Goal: Navigation & Orientation: Find specific page/section

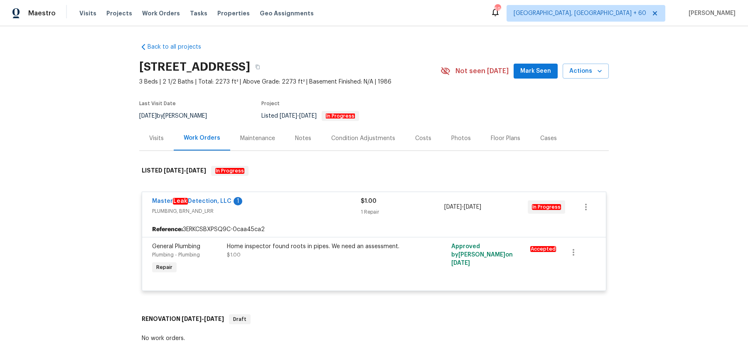
scroll to position [3008, 0]
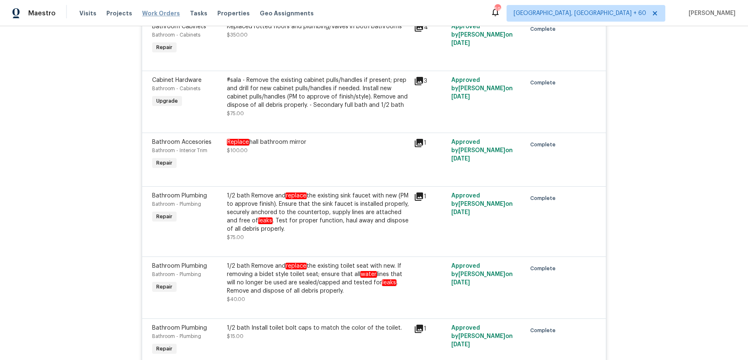
click at [150, 15] on span "Work Orders" at bounding box center [161, 13] width 38 height 8
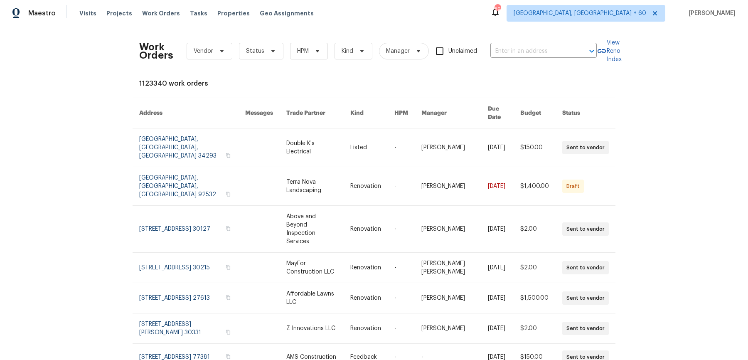
click at [543, 42] on div "Work Orders Vendor Status HPM Kind Manager Unclaimed ​" at bounding box center [367, 51] width 457 height 37
click at [541, 47] on input "text" at bounding box center [531, 51] width 83 height 13
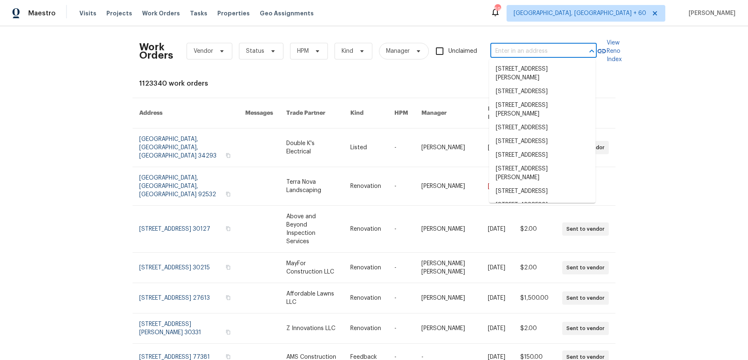
paste input "[STREET_ADDRESS]"
type input "[STREET_ADDRESS]"
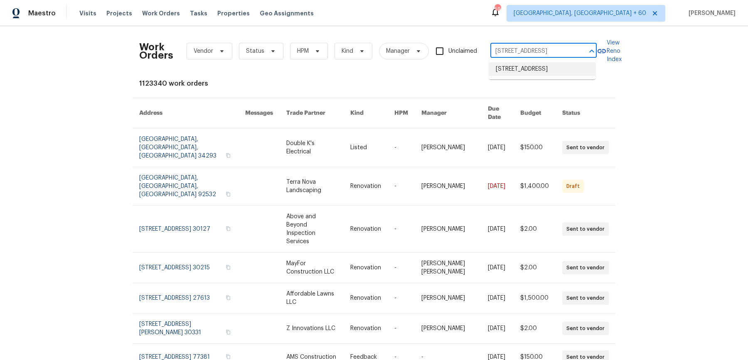
click at [537, 71] on li "[STREET_ADDRESS]" at bounding box center [542, 69] width 106 height 14
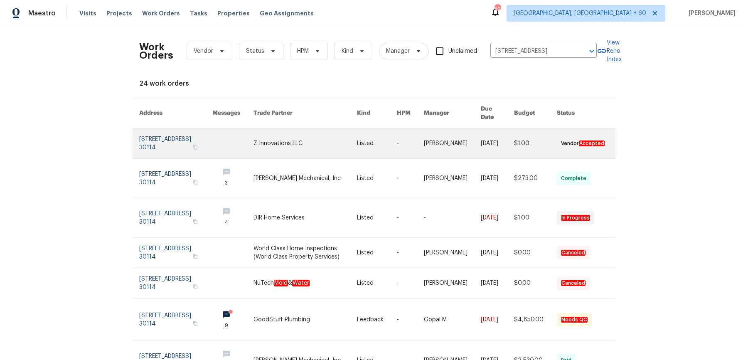
click at [437, 128] on link at bounding box center [452, 143] width 57 height 30
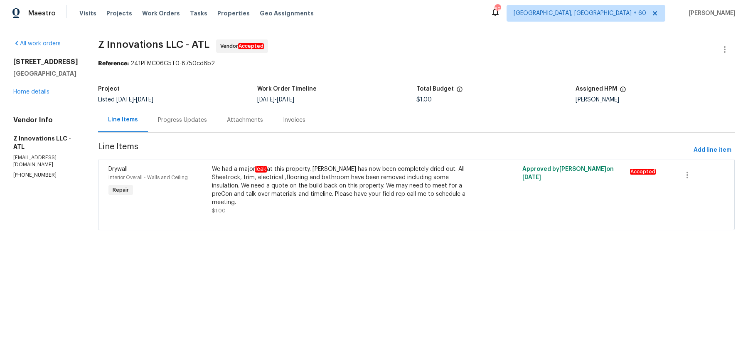
click at [28, 92] on div "[STREET_ADDRESS] Home details" at bounding box center [45, 77] width 65 height 38
click at [28, 95] on link "Home details" at bounding box center [31, 92] width 36 height 6
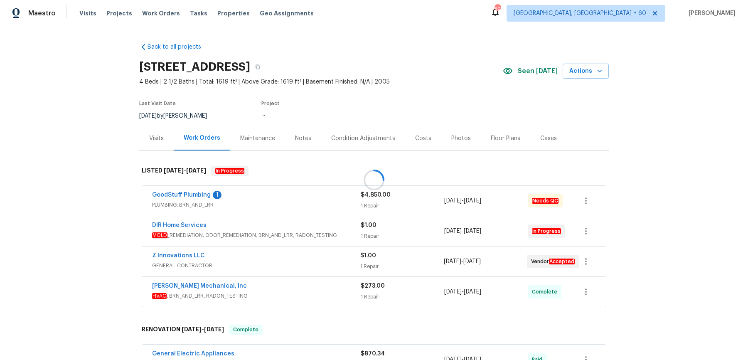
click at [281, 193] on div at bounding box center [374, 180] width 748 height 360
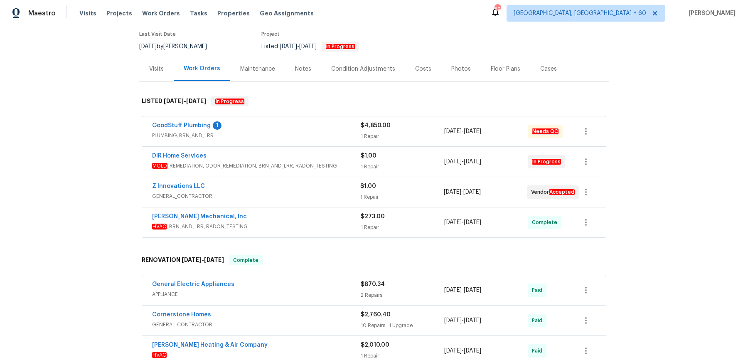
click at [306, 142] on div "GoodStuff Plumbing 1 PLUMBING, BRN_AND_LRR $4,850.00 1 Repair [DATE] - [DATE] N…" at bounding box center [373, 131] width 463 height 30
click at [312, 135] on span "PLUMBING, BRN_AND_LRR" at bounding box center [256, 135] width 208 height 8
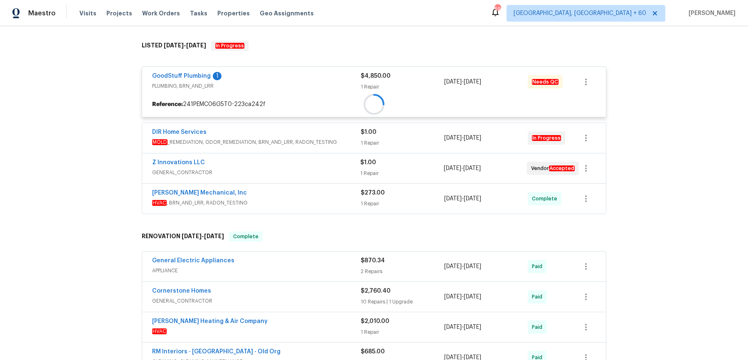
scroll to position [133, 0]
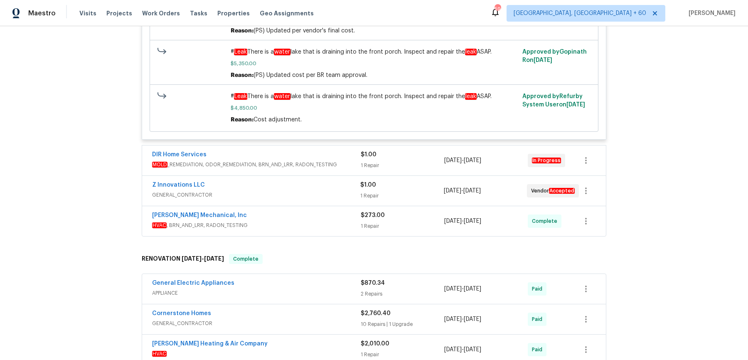
click at [324, 162] on span "MOLD _REMEDIATION, ODOR_REMEDIATION, BRN_AND_LRR, RADON_TESTING" at bounding box center [256, 164] width 208 height 8
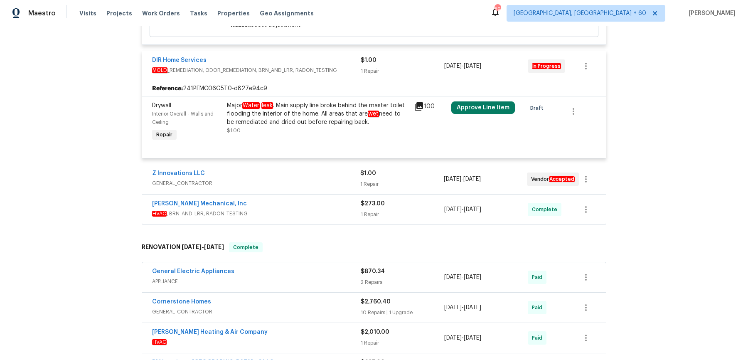
scroll to position [380, 0]
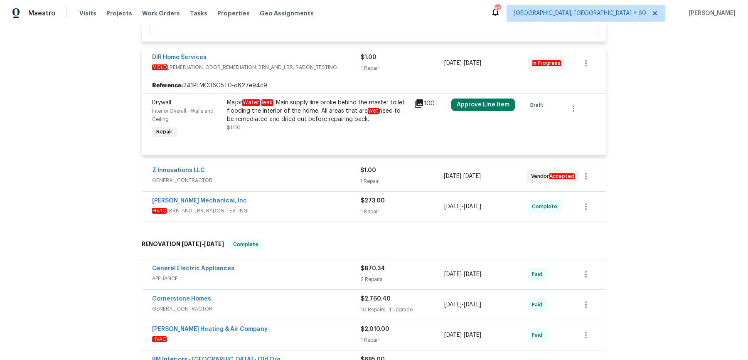
click at [320, 182] on span "GENERAL_CONTRACTOR" at bounding box center [256, 180] width 208 height 8
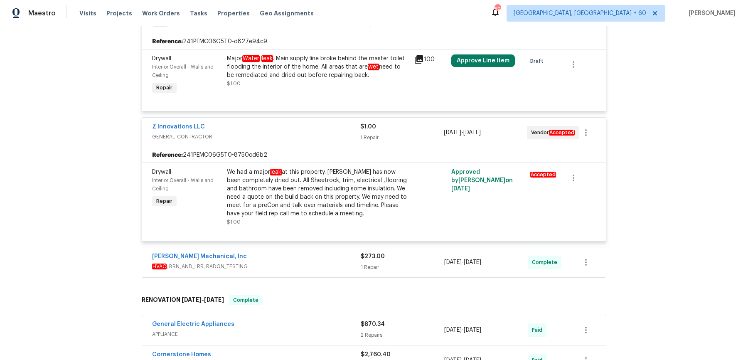
scroll to position [0, 0]
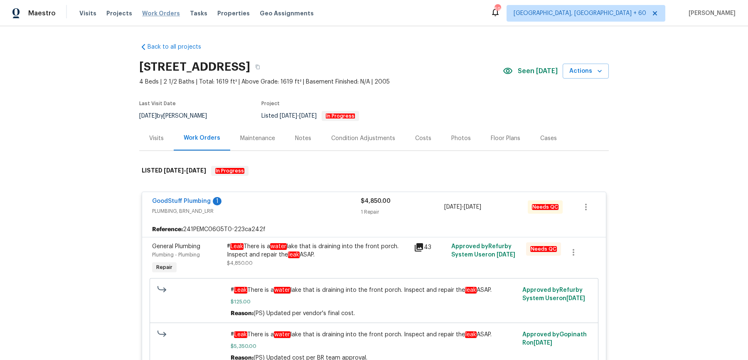
click at [161, 16] on span "Work Orders" at bounding box center [161, 13] width 38 height 8
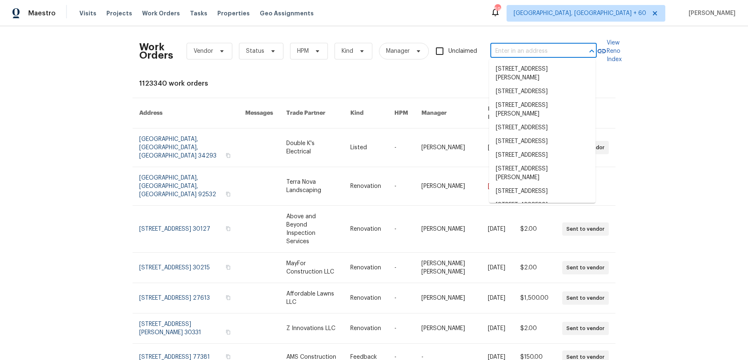
click at [537, 56] on input "text" at bounding box center [531, 51] width 83 height 13
paste input "[STREET_ADDRESS]"
type input "[STREET_ADDRESS]"
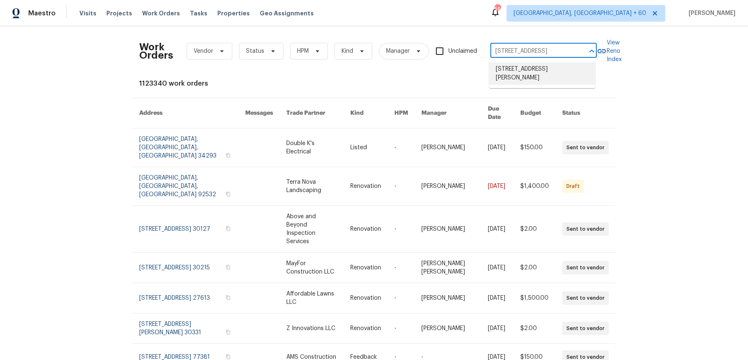
click at [533, 69] on li "[STREET_ADDRESS][PERSON_NAME]" at bounding box center [542, 73] width 106 height 22
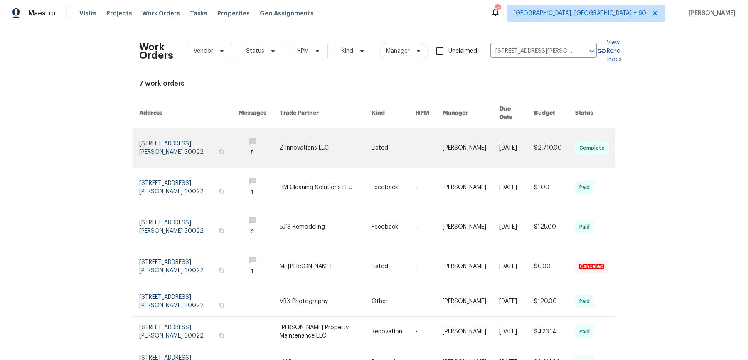
click at [452, 128] on link at bounding box center [470, 147] width 57 height 39
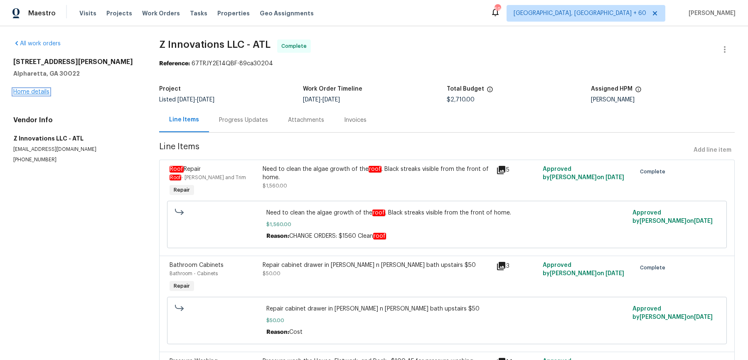
click at [24, 91] on link "Home details" at bounding box center [31, 92] width 36 height 6
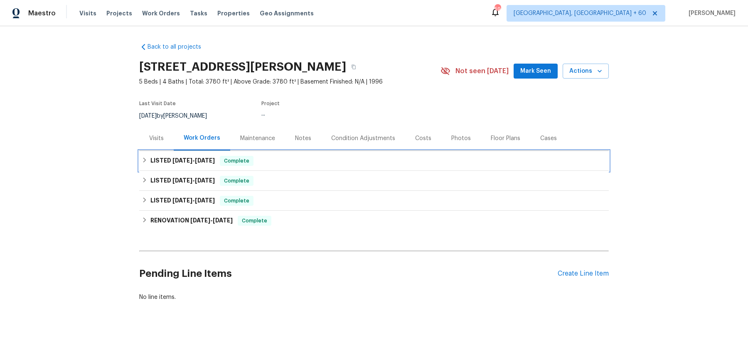
click at [276, 159] on div "LISTED [DATE] - [DATE] Complete" at bounding box center [374, 161] width 464 height 10
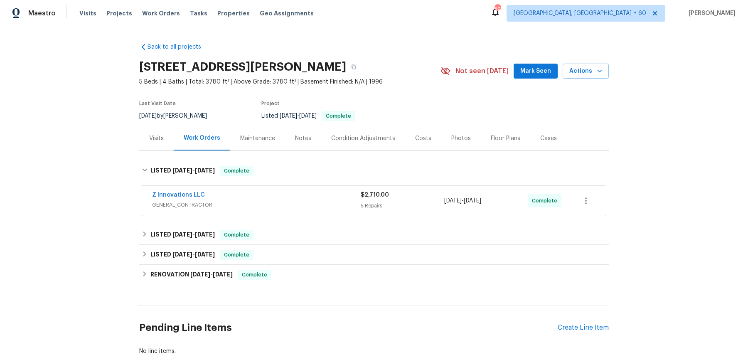
click at [276, 196] on div "Z Innovations LLC" at bounding box center [256, 196] width 208 height 10
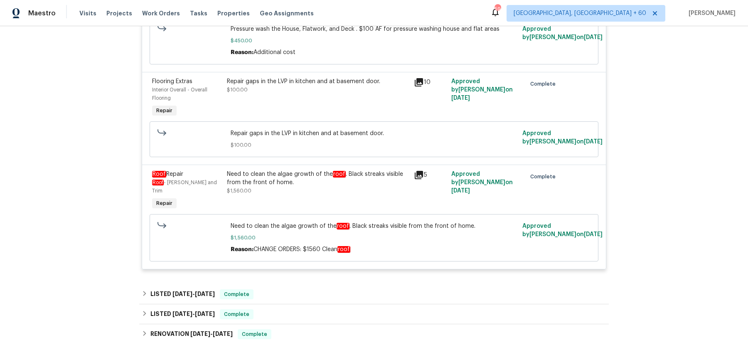
scroll to position [478, 0]
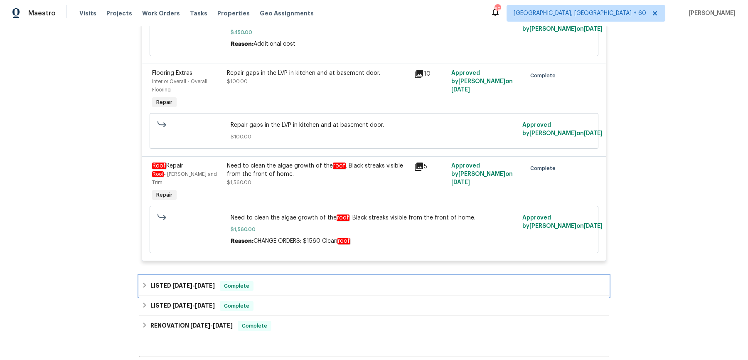
click at [300, 276] on div "LISTED [DATE] - [DATE] Complete" at bounding box center [373, 286] width 469 height 20
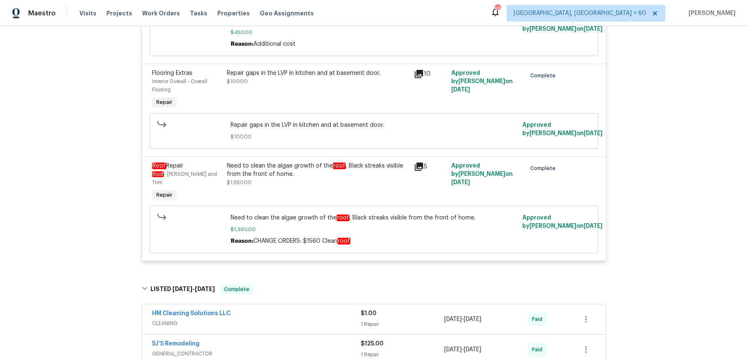
click at [289, 304] on div "HM Cleaning Solutions LLC CLEANING $1.00 1 Repair [DATE] - [DATE] Paid" at bounding box center [373, 319] width 463 height 30
click at [289, 319] on span "CLEANING" at bounding box center [256, 323] width 208 height 8
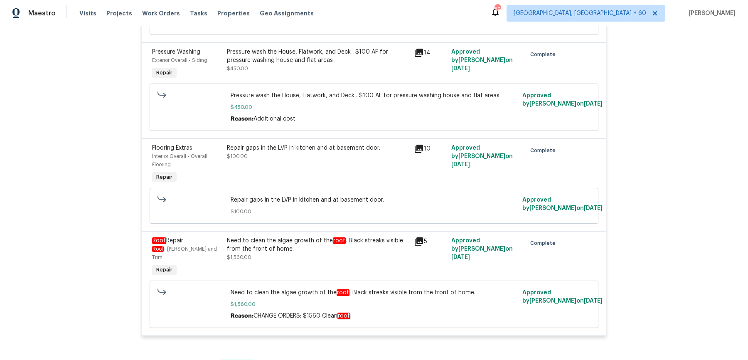
scroll to position [423, 0]
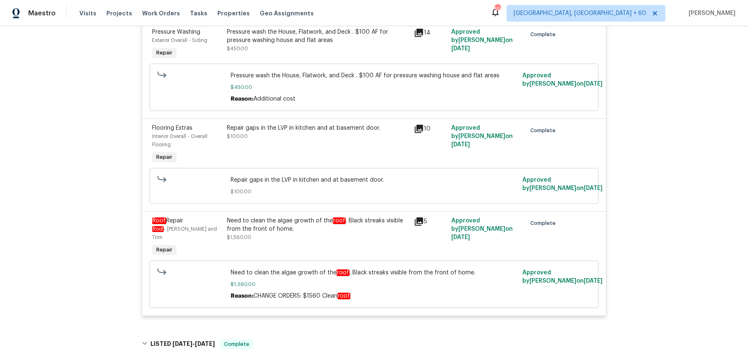
click at [264, 115] on div "Pressure Washing Exterior Overall - Siding Repair Pressure wash the House, Flat…" at bounding box center [373, 70] width 463 height 96
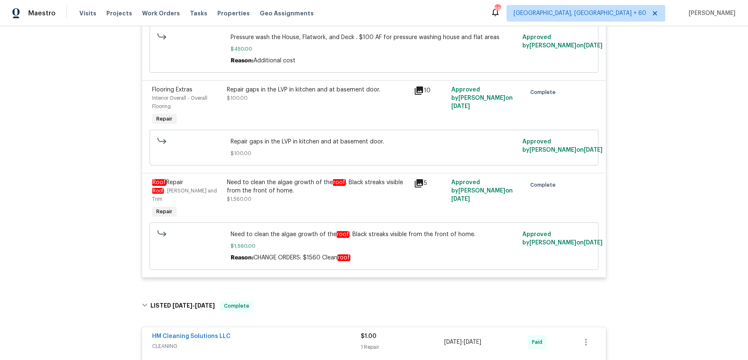
scroll to position [463, 0]
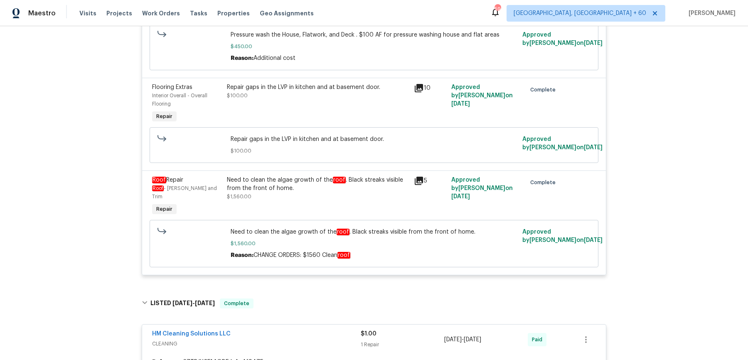
click at [290, 181] on div "Need to clean the algae growth of the roof . Black streaks visible from the fro…" at bounding box center [318, 184] width 182 height 17
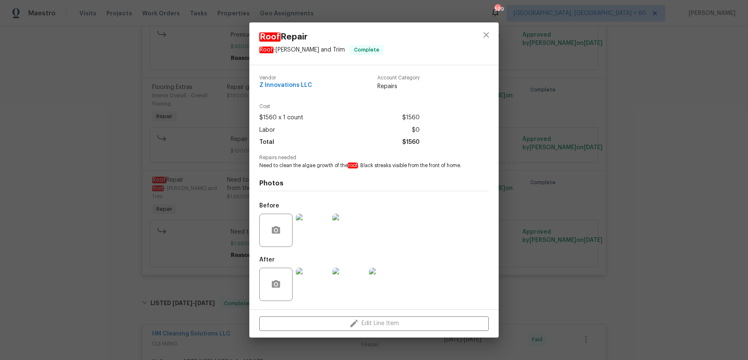
click at [314, 230] on img at bounding box center [312, 229] width 33 height 33
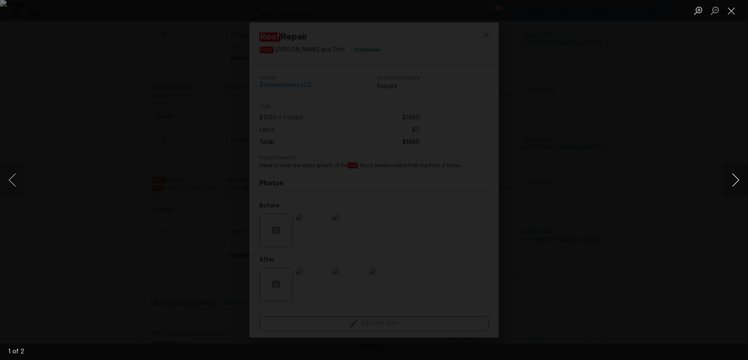
click at [729, 184] on button "Next image" at bounding box center [735, 179] width 25 height 33
click at [729, 133] on div "Lightbox" at bounding box center [374, 180] width 748 height 360
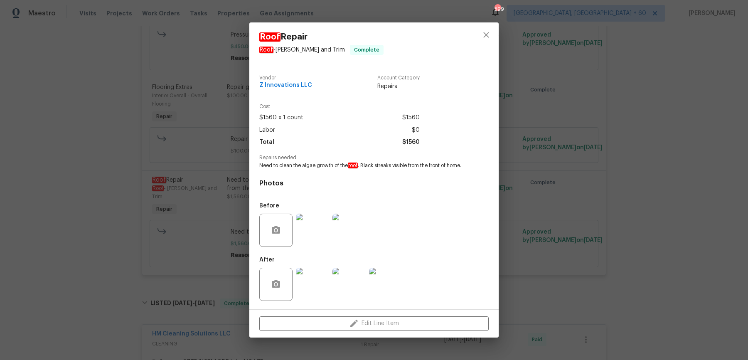
click at [729, 133] on div "Roof Repair Roof - [PERSON_NAME] and Trim Complete Vendor Z Innovations LLC Acc…" at bounding box center [374, 180] width 748 height 360
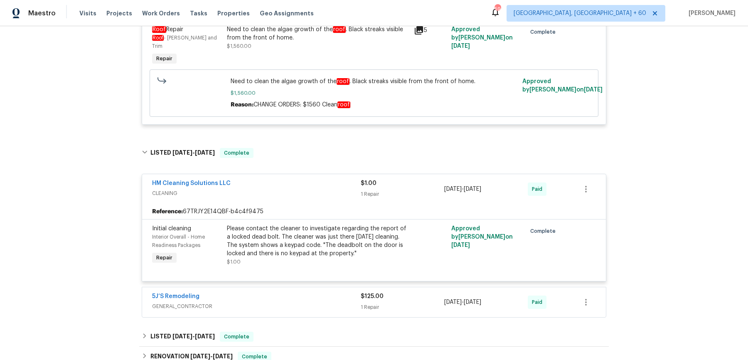
scroll to position [608, 0]
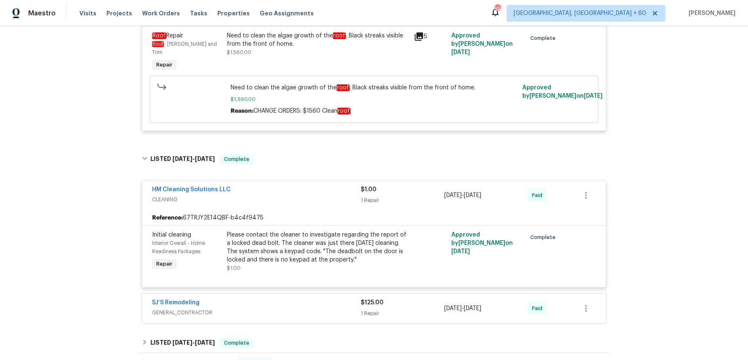
click at [314, 43] on div "Need to clean the algae growth of the roof . Black streaks visible from the fro…" at bounding box center [318, 40] width 182 height 17
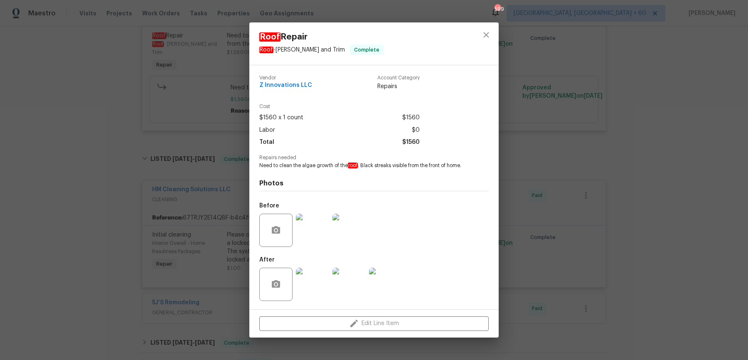
click at [575, 161] on div "Roof Repair Roof - [PERSON_NAME] and Trim Complete Vendor Z Innovations LLC Acc…" at bounding box center [374, 180] width 748 height 360
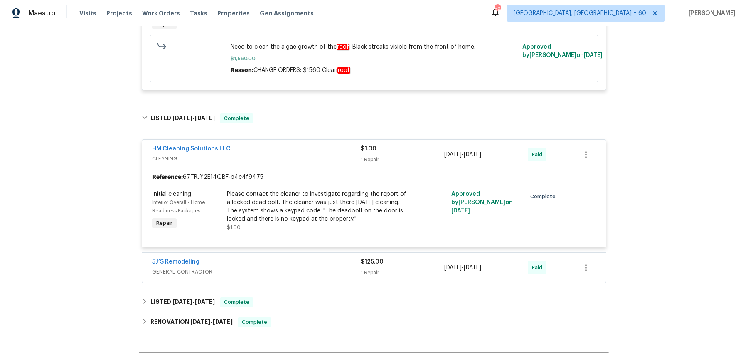
scroll to position [707, 0]
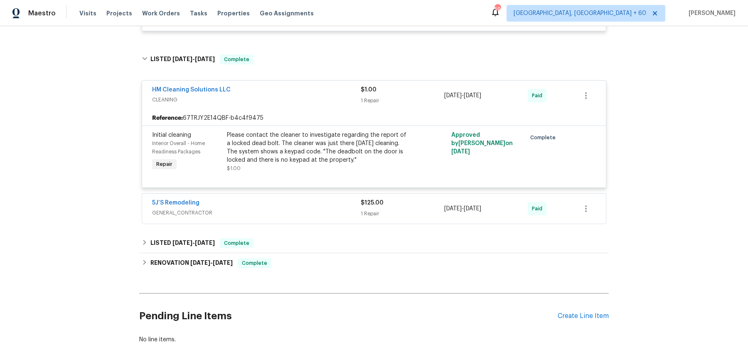
click at [330, 215] on div "HM Cleaning Solutions LLC CLEANING $1.00 1 Repair [DATE] - [DATE] Paid Referenc…" at bounding box center [373, 150] width 469 height 154
click at [337, 208] on span "GENERAL_CONTRACTOR" at bounding box center [256, 212] width 208 height 8
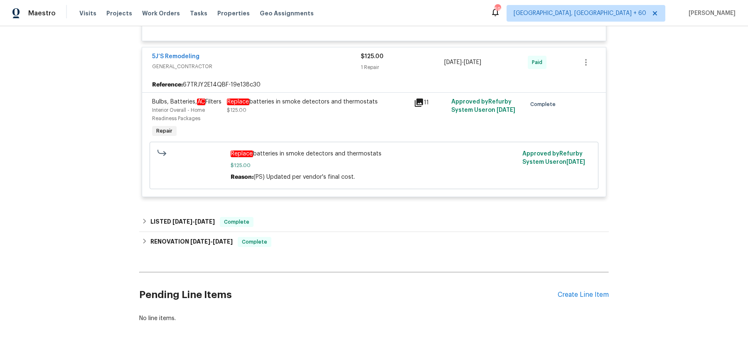
scroll to position [863, 0]
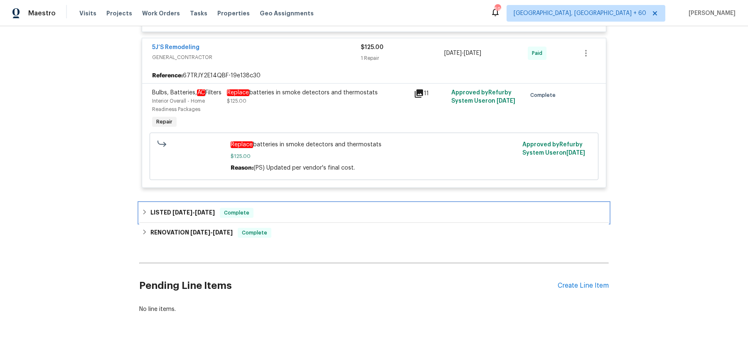
click at [337, 204] on div "LISTED [DATE] - [DATE] Complete" at bounding box center [373, 213] width 469 height 20
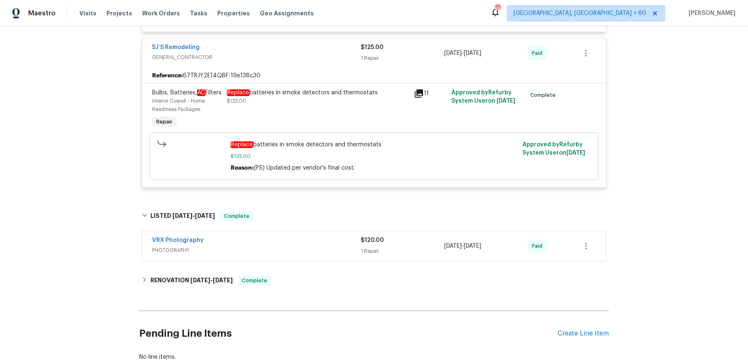
click at [322, 245] on div "VRX Photography" at bounding box center [256, 241] width 208 height 10
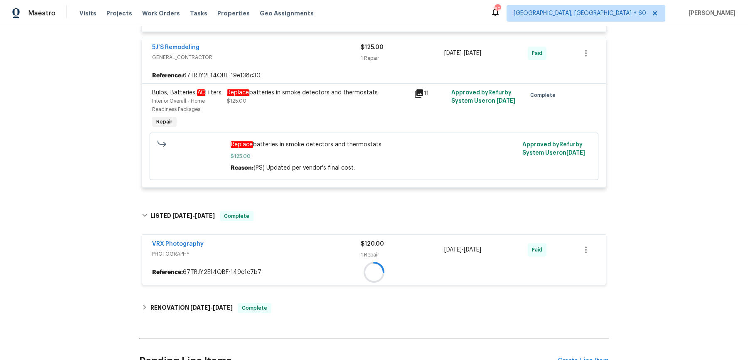
scroll to position [951, 0]
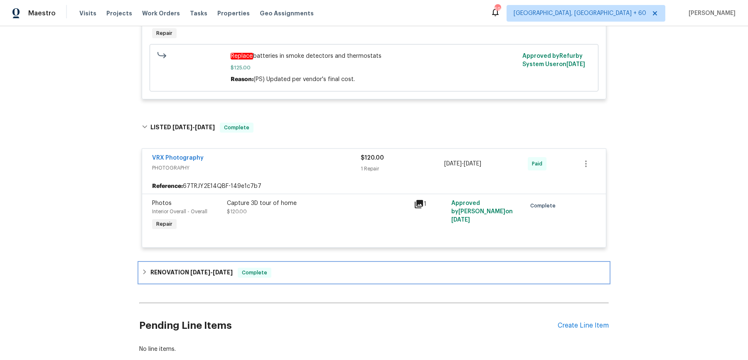
click at [308, 274] on div "RENOVATION [DATE] - [DATE] Complete" at bounding box center [374, 272] width 464 height 10
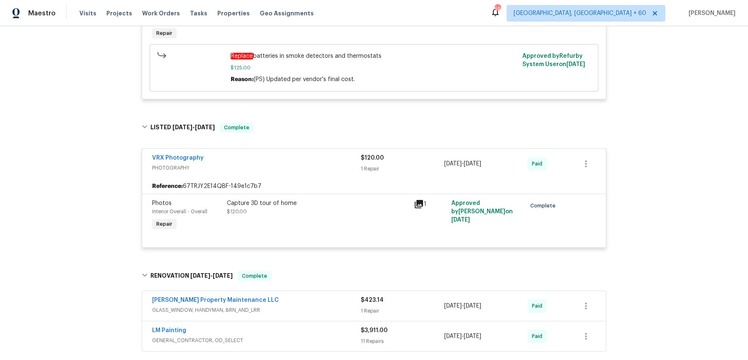
click at [304, 309] on span "GLASS_WINDOW, HANDYMAN, BRN_AND_LRR" at bounding box center [256, 310] width 208 height 8
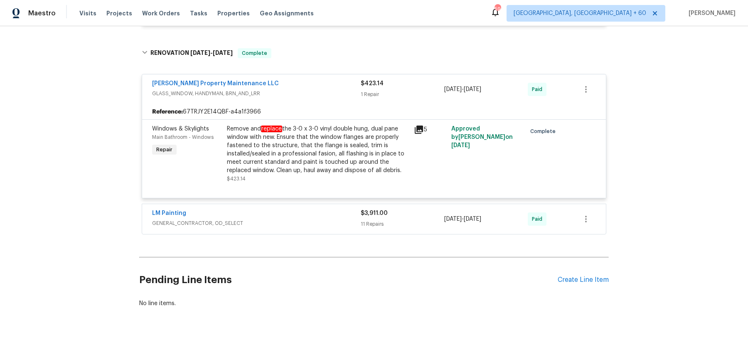
scroll to position [1176, 0]
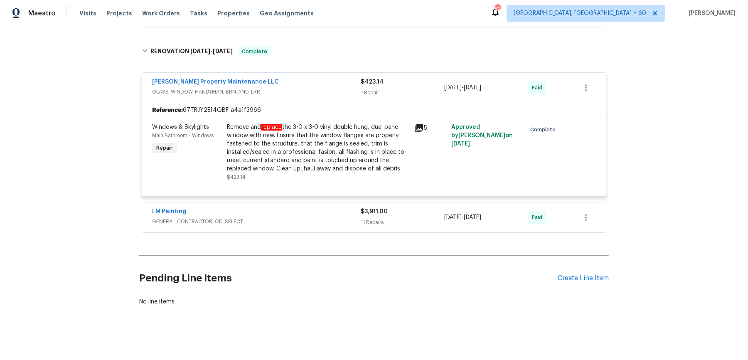
click at [286, 223] on span "GENERAL_CONTRACTOR, OD_SELECT" at bounding box center [256, 221] width 208 height 8
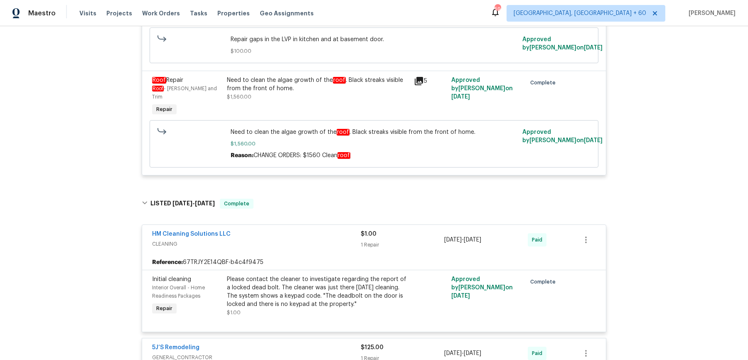
scroll to position [0, 0]
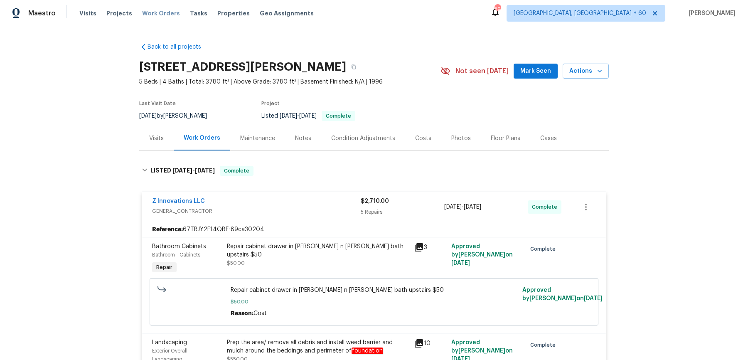
click at [164, 10] on span "Work Orders" at bounding box center [161, 13] width 38 height 8
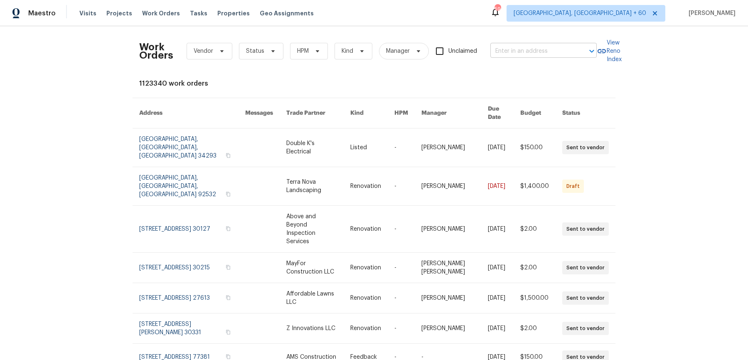
click at [515, 49] on input "text" at bounding box center [531, 51] width 83 height 13
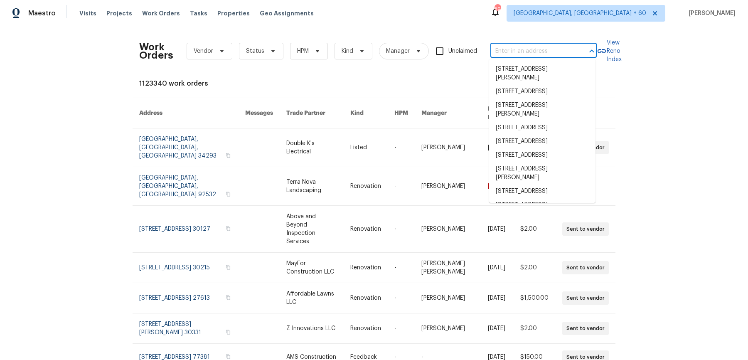
paste input "[STREET_ADDRESS]"
type input "[STREET_ADDRESS]"
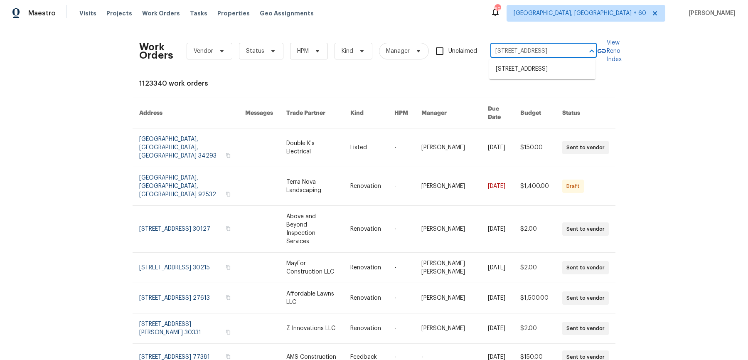
click at [515, 66] on li "[STREET_ADDRESS]" at bounding box center [542, 69] width 106 height 14
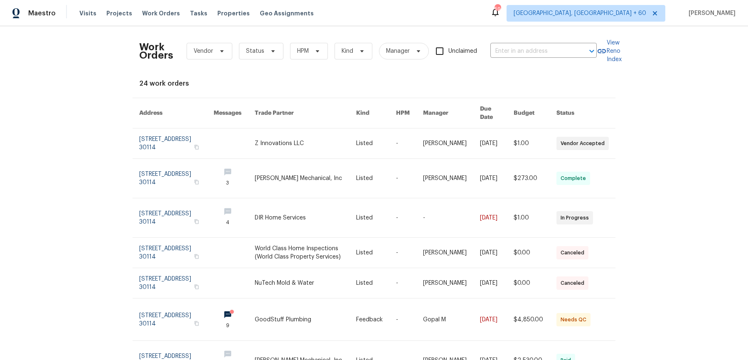
type input "[STREET_ADDRESS]"
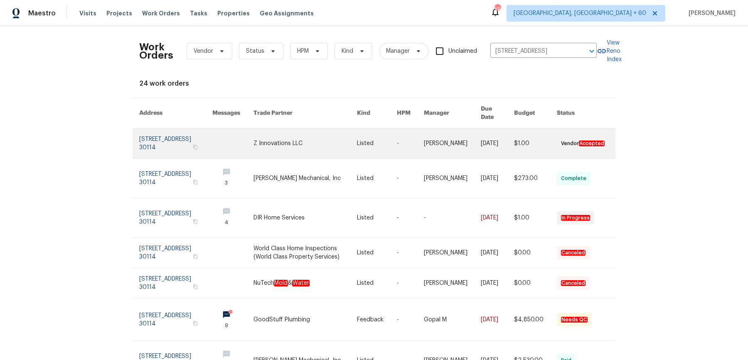
click at [481, 132] on link at bounding box center [497, 143] width 33 height 30
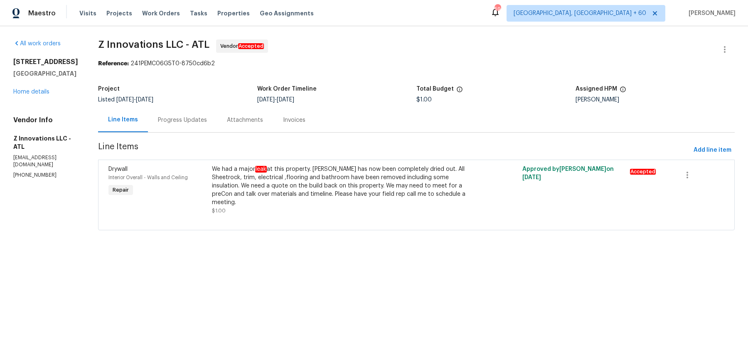
click at [43, 95] on div "[STREET_ADDRESS] Home details" at bounding box center [45, 77] width 65 height 38
click at [41, 95] on link "Home details" at bounding box center [31, 92] width 36 height 6
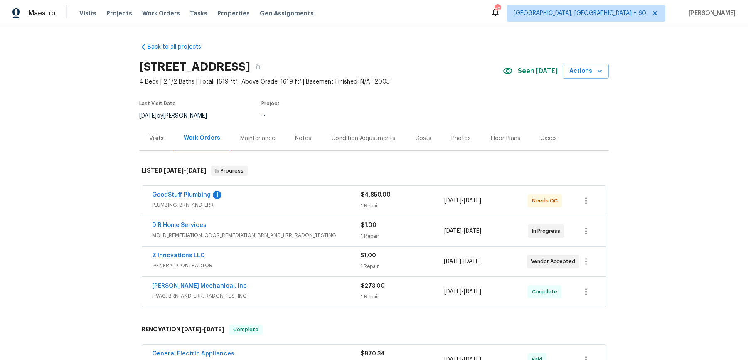
click at [309, 196] on div "GoodStuff Plumbing 1" at bounding box center [256, 196] width 208 height 10
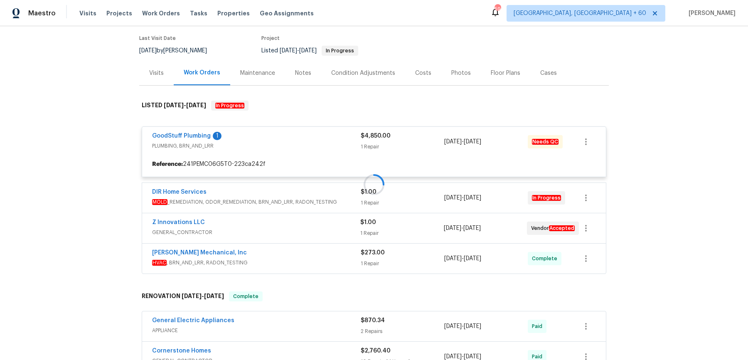
scroll to position [69, 0]
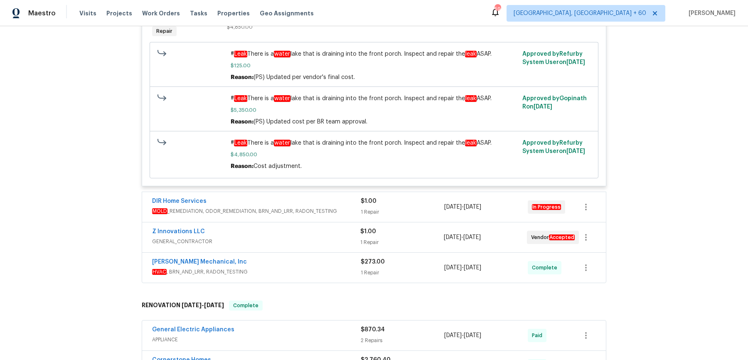
click at [314, 215] on div "DIR Home Services MOLD _REMEDIATION, ODOR_REMEDIATION, BRN_AND_LRR, RADON_TESTI…" at bounding box center [256, 207] width 208 height 20
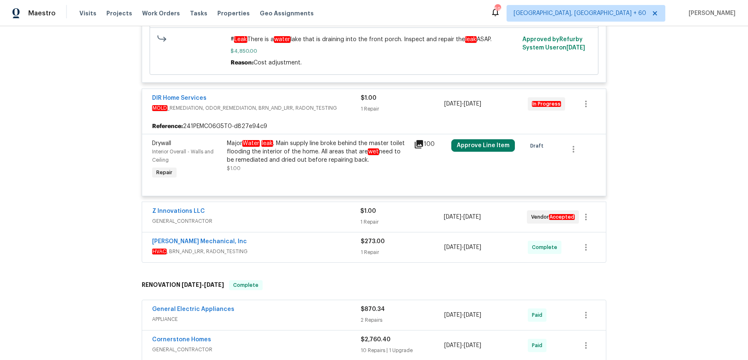
click at [314, 218] on span "GENERAL_CONTRACTOR" at bounding box center [256, 221] width 208 height 8
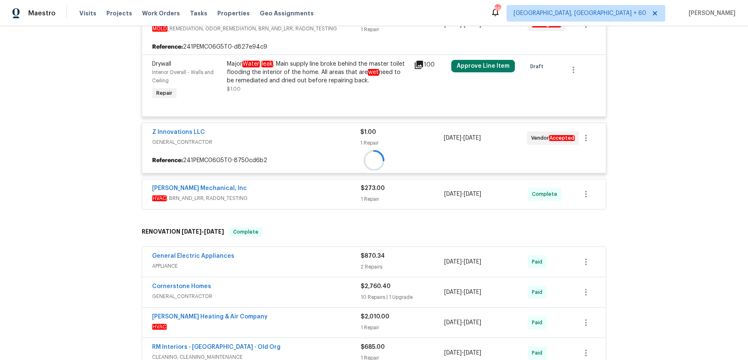
scroll to position [420, 0]
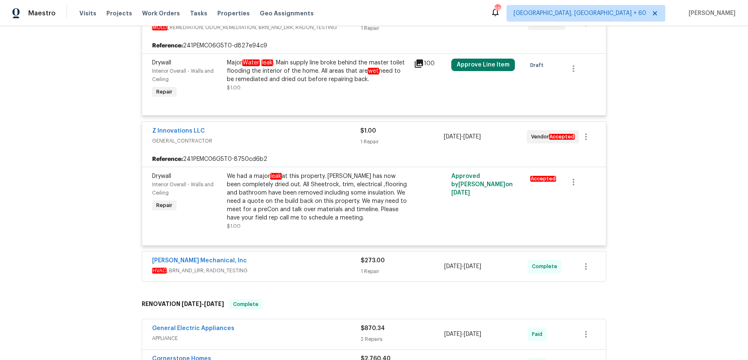
click at [306, 267] on span "HVAC , BRN_AND_LRR, RADON_TESTING" at bounding box center [256, 270] width 208 height 8
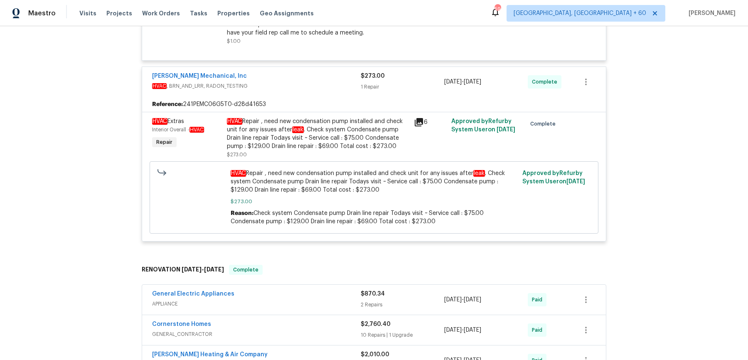
scroll to position [615, 0]
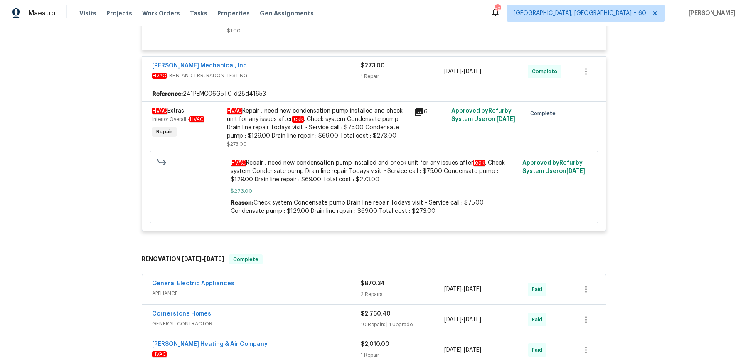
click at [302, 298] on div "General Electric Appliances APPLIANCE $870.34 2 Repairs [DATE] - [DATE] Paid" at bounding box center [373, 289] width 463 height 30
click at [305, 298] on div "General Electric Appliances APPLIANCE" at bounding box center [256, 289] width 208 height 20
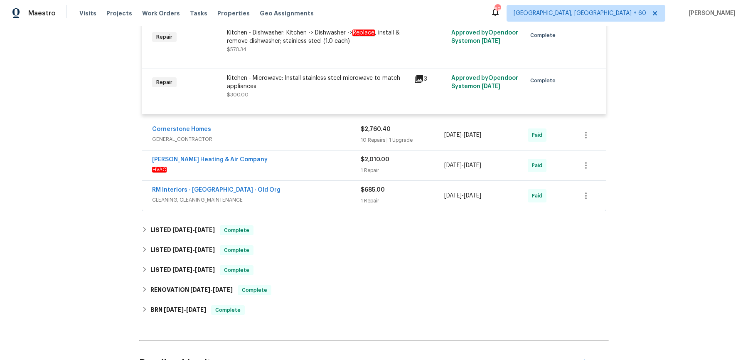
scroll to position [736, 0]
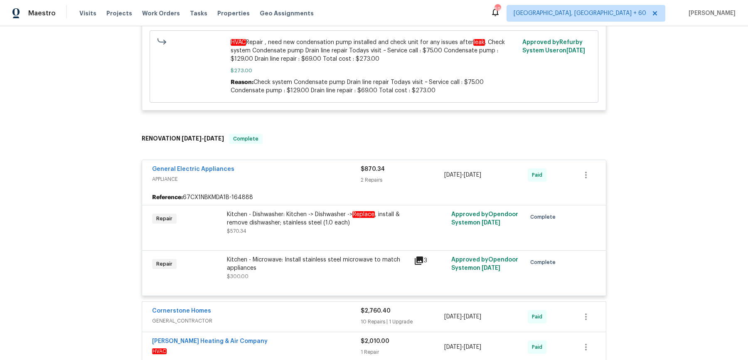
click at [298, 306] on div "Cornerstone Homes" at bounding box center [256, 311] width 208 height 10
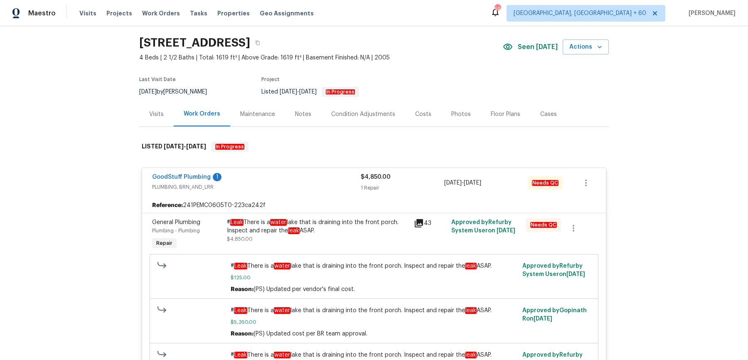
scroll to position [103, 0]
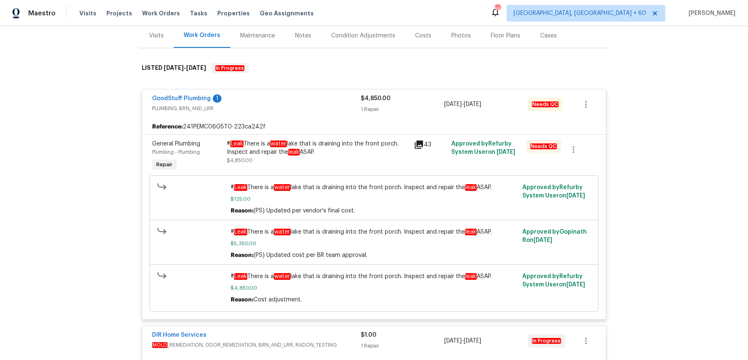
click at [294, 158] on div "# Leak There is a water lake that is draining into the front porch. Inspect and…" at bounding box center [318, 152] width 182 height 25
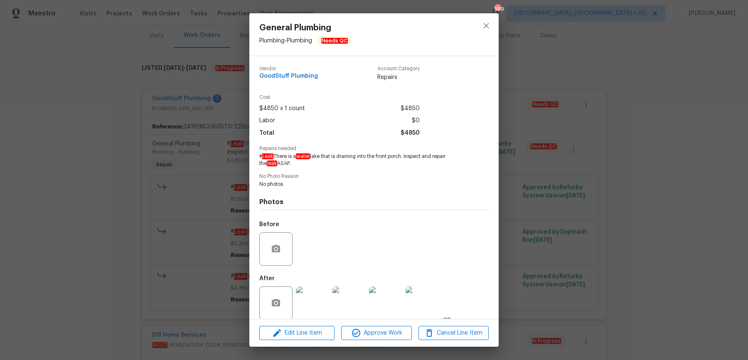
click at [157, 208] on div "General Plumbing Plumbing - Plumbing Needs QC Vendor GoodStuff Plumbing Account…" at bounding box center [374, 180] width 748 height 360
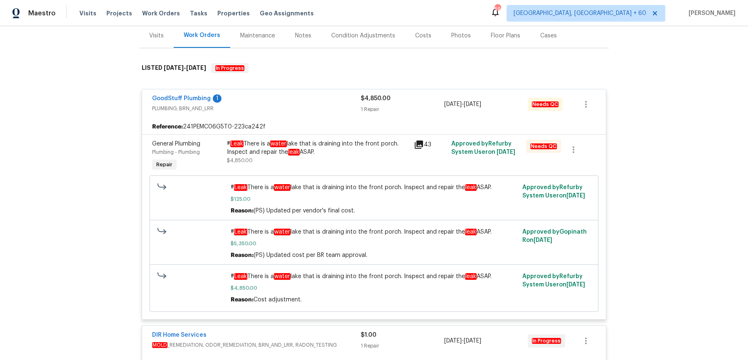
click at [224, 144] on div "# Leak There is a water lake that is draining into the front porch. Inspect and…" at bounding box center [317, 156] width 187 height 38
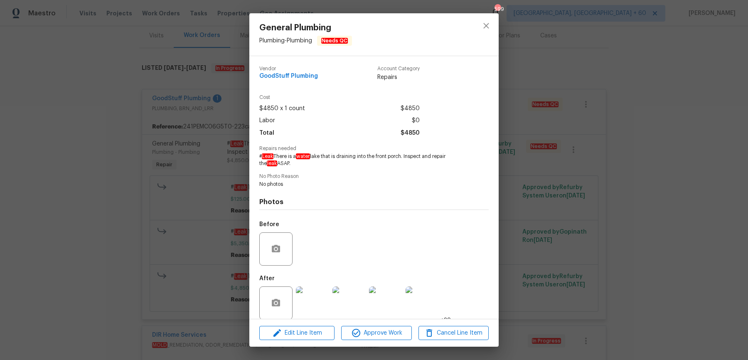
click at [276, 155] on span "# Leak There is a water lake that is draining into the front porch. Inspect and…" at bounding box center [362, 160] width 206 height 14
copy span "# Leak There is a water lake that is draining into the front porch. Inspect and…"
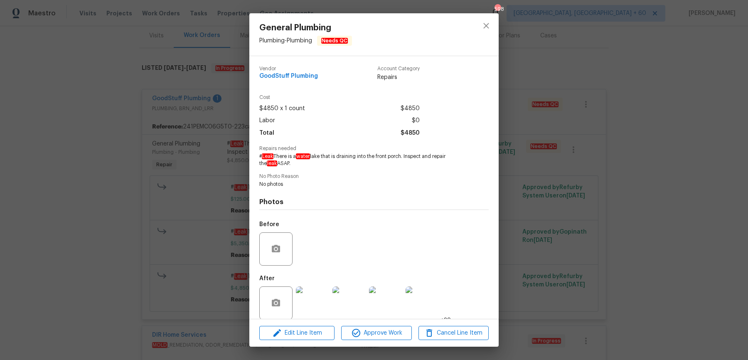
click at [216, 170] on div "General Plumbing Plumbing - Plumbing Needs QC Vendor GoodStuff Plumbing Account…" at bounding box center [374, 180] width 748 height 360
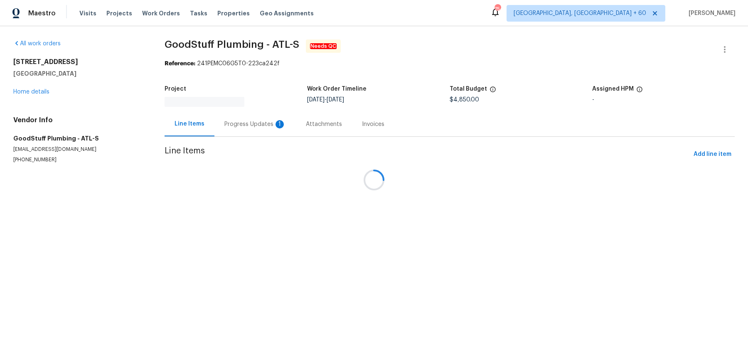
click at [245, 118] on div at bounding box center [374, 180] width 748 height 360
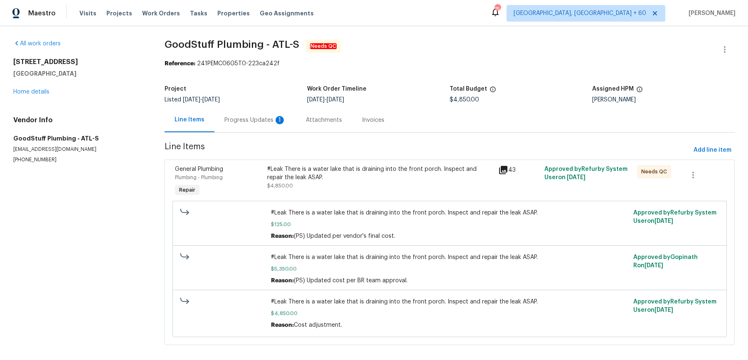
click at [241, 125] on div "Progress Updates 1" at bounding box center [254, 120] width 81 height 25
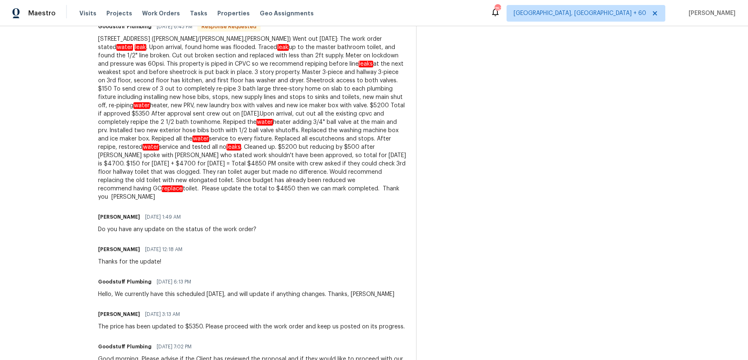
click at [187, 243] on div "Pavithra Sekar 09/27/2025 12:18 AM" at bounding box center [142, 249] width 89 height 12
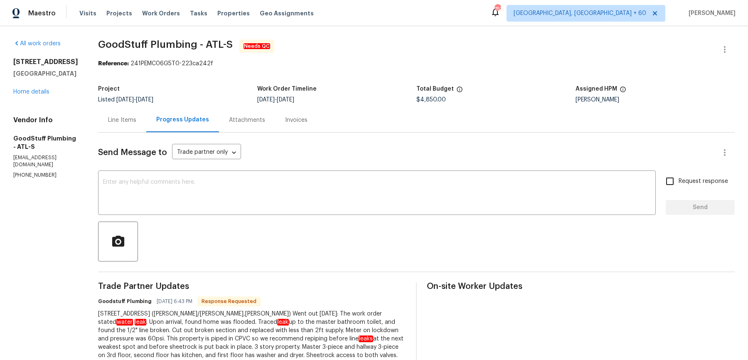
click at [136, 110] on div "Line Items" at bounding box center [122, 120] width 48 height 25
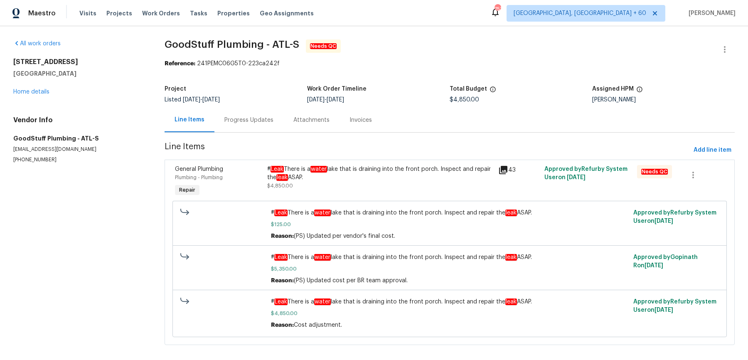
click at [229, 112] on div "Progress Updates" at bounding box center [248, 120] width 69 height 25
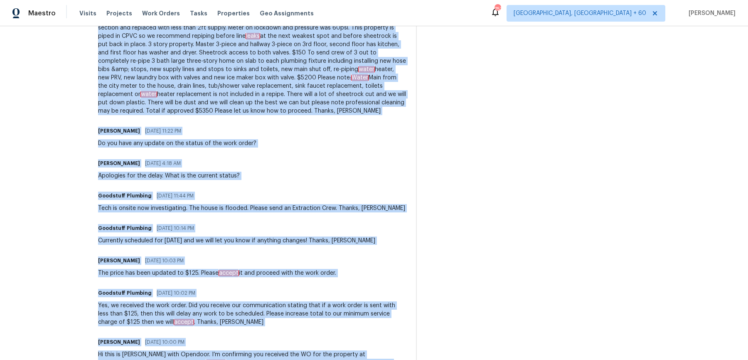
scroll to position [865, 0]
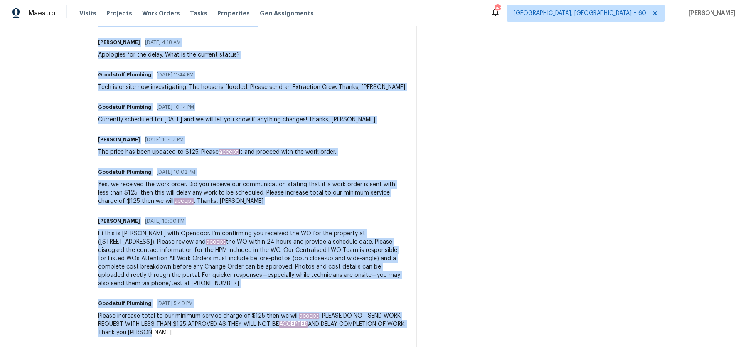
drag, startPoint x: 116, startPoint y: 158, endPoint x: 268, endPoint y: 381, distance: 269.3
click at [268, 359] on html "Maestro Visits Projects Work Orders Tasks Properties Geo Assignments 753 Albuqu…" at bounding box center [374, 180] width 748 height 360
copy div "212 Riverstone Commons Cir, Canton (Ken/Jason,Nick) Went out 09/22/2025: The wo…"
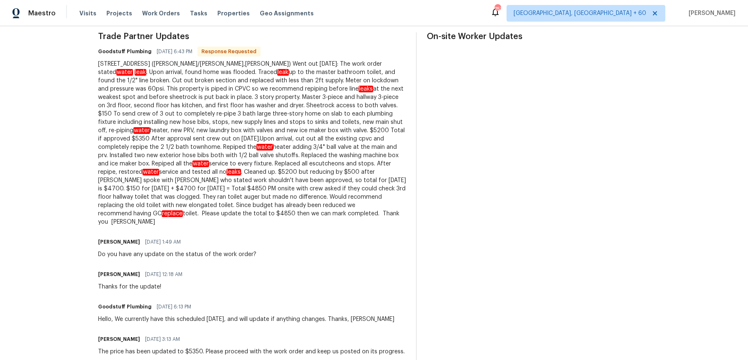
scroll to position [239, 0]
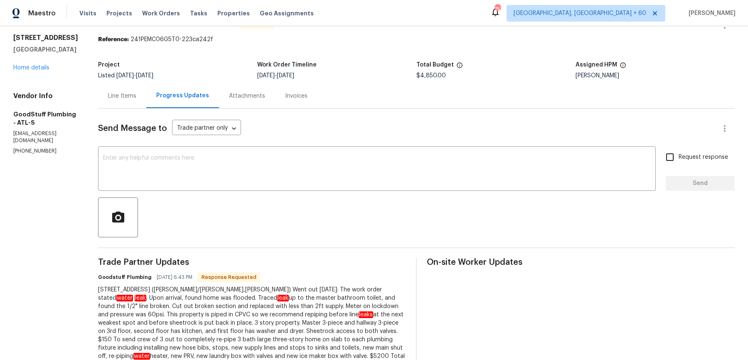
click at [141, 88] on div "Line Items" at bounding box center [122, 95] width 48 height 25
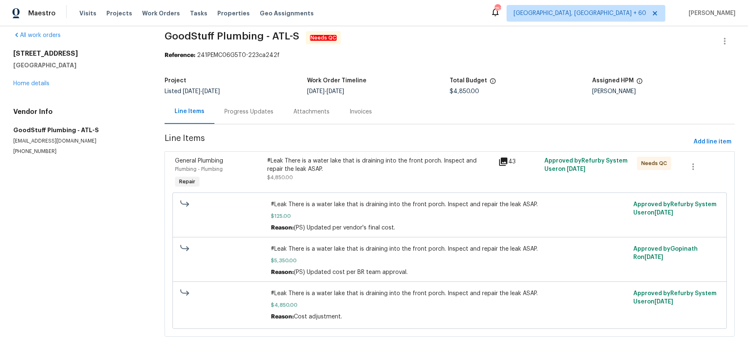
scroll to position [8, 0]
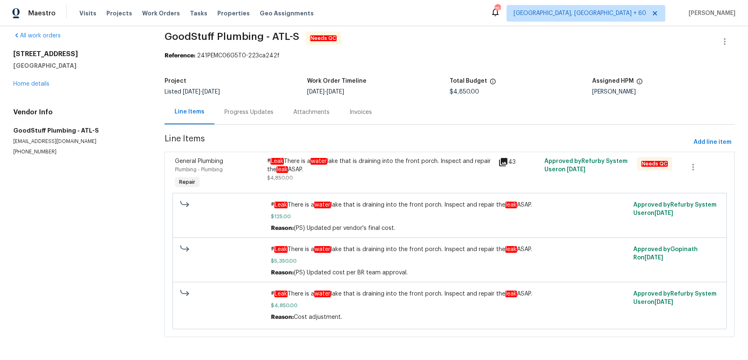
click at [310, 167] on div "# Leak There is a water lake that is draining into the front porch. Inspect and…" at bounding box center [380, 165] width 226 height 17
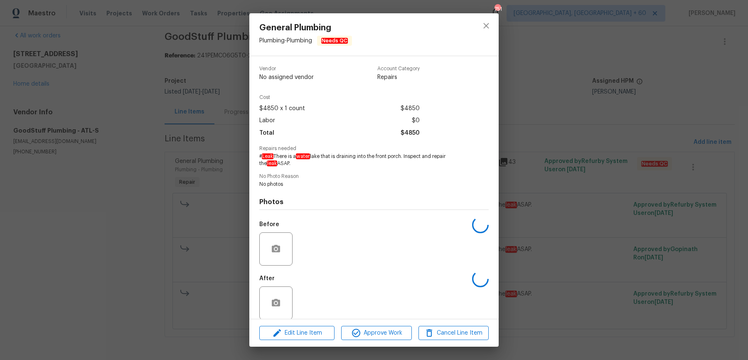
scroll to position [9, 0]
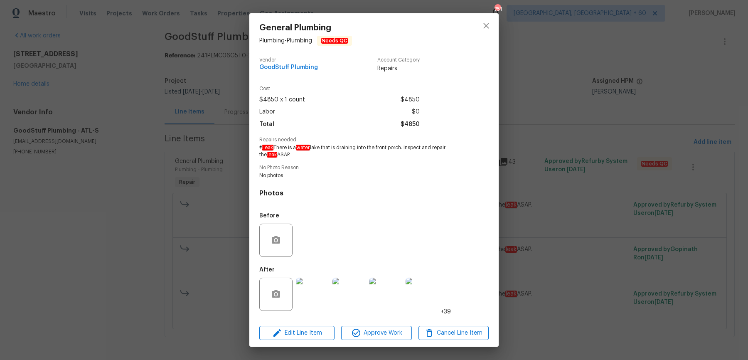
click at [554, 114] on div "General Plumbing Plumbing - Plumbing Needs QC Vendor GoodStuff Plumbing Account…" at bounding box center [374, 180] width 748 height 360
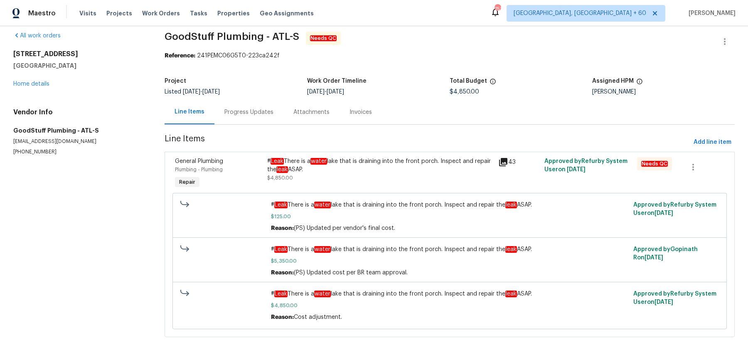
click at [385, 163] on div "# Leak There is a water lake that is draining into the front porch. Inspect and…" at bounding box center [380, 165] width 226 height 17
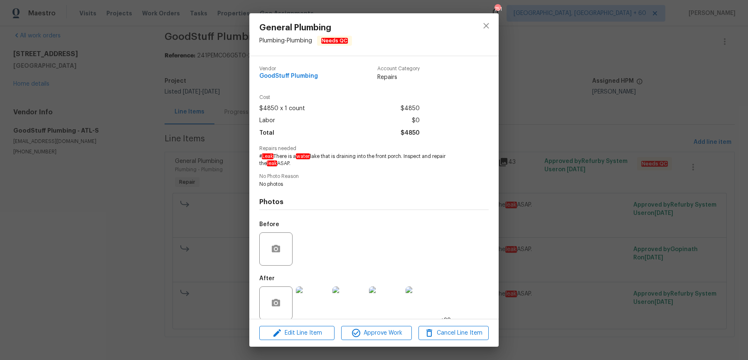
click at [319, 305] on img at bounding box center [312, 302] width 33 height 33
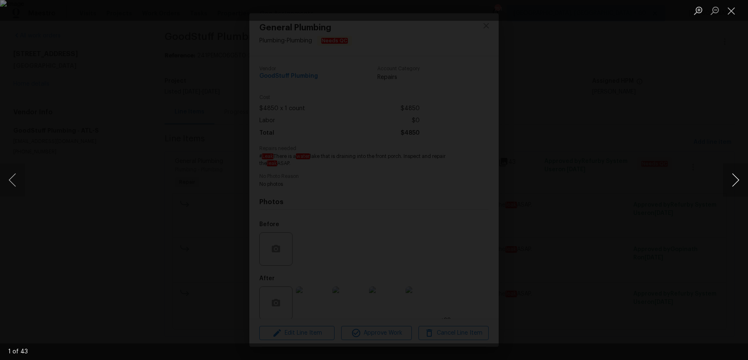
click at [732, 179] on button "Next image" at bounding box center [735, 179] width 25 height 33
click at [733, 179] on button "Next image" at bounding box center [735, 179] width 25 height 33
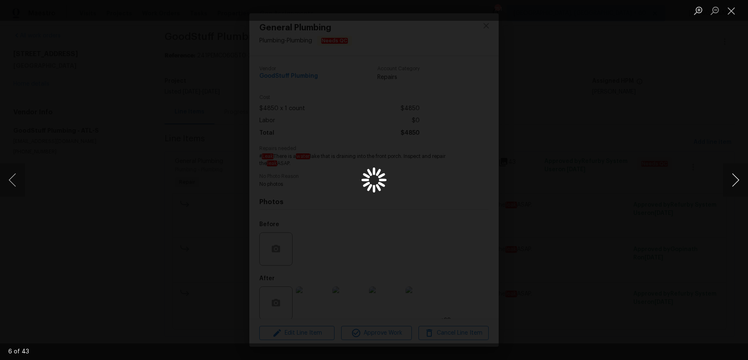
click at [733, 179] on button "Next image" at bounding box center [735, 179] width 25 height 33
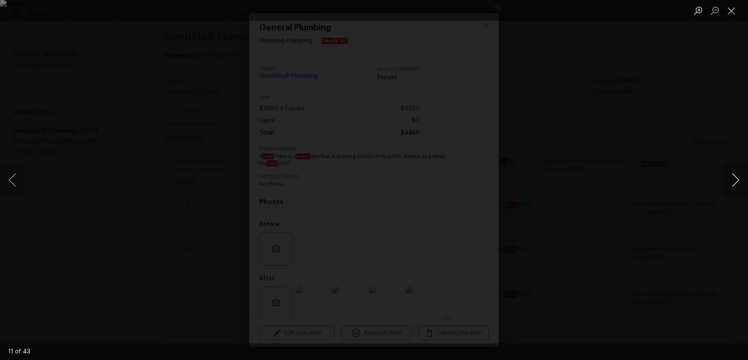
click at [733, 179] on button "Next image" at bounding box center [735, 179] width 25 height 33
click at [705, 115] on div "Lightbox" at bounding box center [374, 180] width 748 height 360
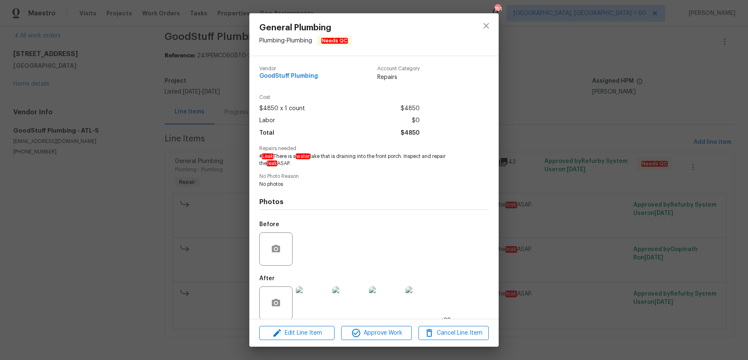
click at [705, 115] on div "General Plumbing Plumbing - Plumbing Needs QC Vendor GoodStuff Plumbing Account…" at bounding box center [374, 180] width 748 height 360
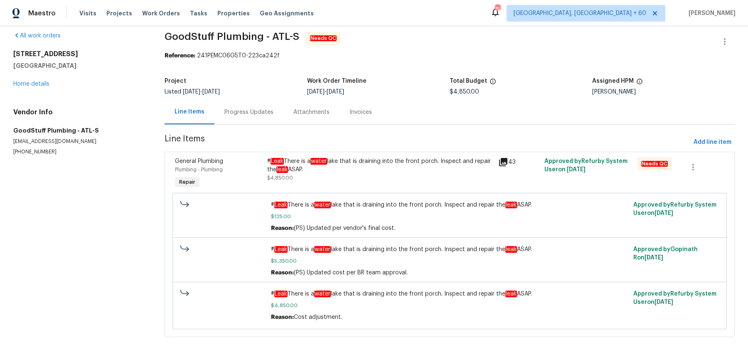
click at [235, 118] on div "Progress Updates" at bounding box center [248, 112] width 69 height 25
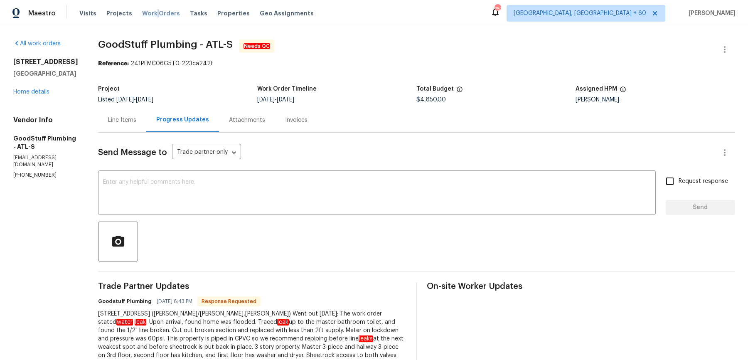
click at [151, 13] on span "Work Orders" at bounding box center [161, 13] width 38 height 8
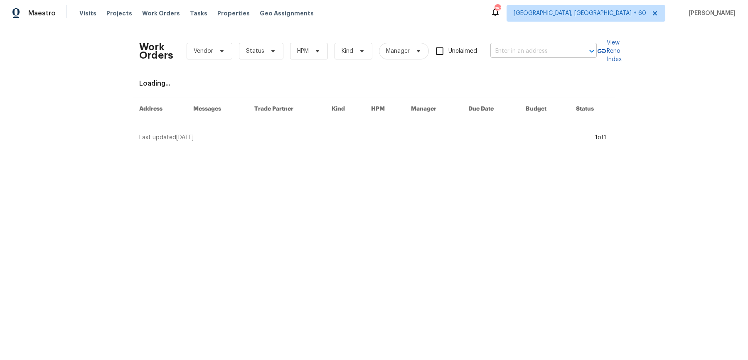
click at [507, 51] on input "text" at bounding box center [531, 51] width 83 height 13
paste input "Replaced broken 1/2" CPVC line near the master bathroom toilet due to leak."
type input "Replaced broken 1/2" CPVC line near the master bathroom toilet due to leak."
click at [516, 54] on input "Replaced broken 1/2" CPVC line near the master bathroom toilet due to leak." at bounding box center [531, 51] width 83 height 13
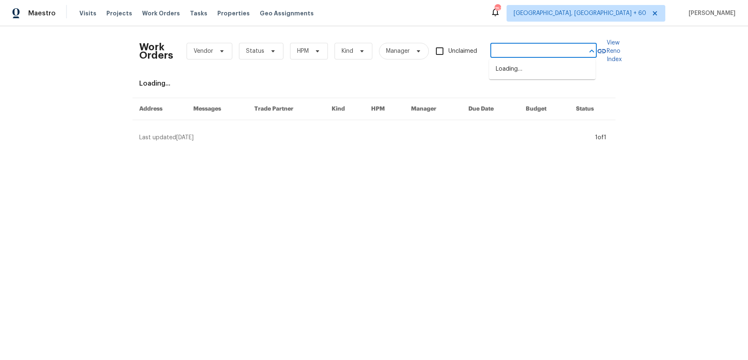
click at [516, 54] on input "Replaced broken 1/2" CPVC line near the master bathroom toilet due to leak." at bounding box center [531, 51] width 83 height 13
click at [504, 50] on input "text" at bounding box center [531, 51] width 83 height 13
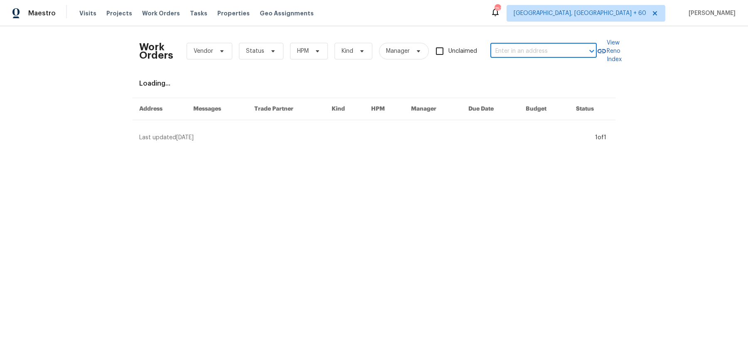
paste input "[STREET_ADDRESS]"
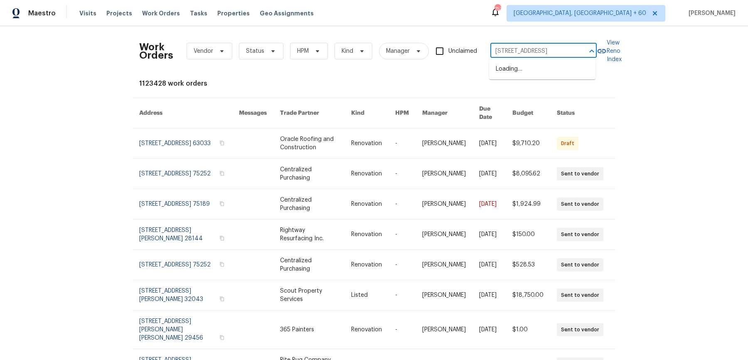
drag, startPoint x: 524, startPoint y: 52, endPoint x: 593, endPoint y: 53, distance: 68.5
click at [593, 53] on div "212 Riverstone Commons Cir Canton, GA 30114 ​" at bounding box center [543, 51] width 106 height 13
type input "212 Riverstone"
click at [544, 51] on input "text" at bounding box center [531, 51] width 83 height 13
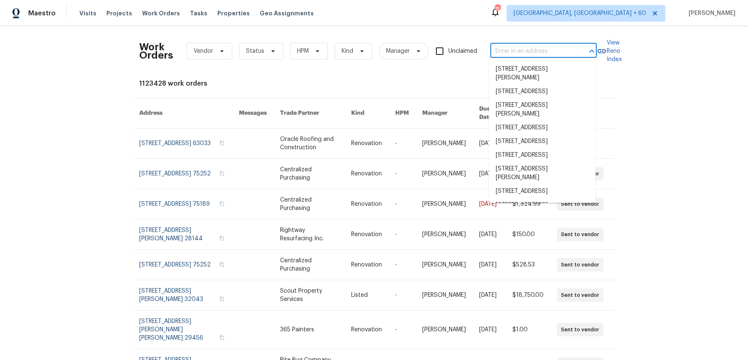
click at [520, 45] on input "text" at bounding box center [531, 51] width 83 height 13
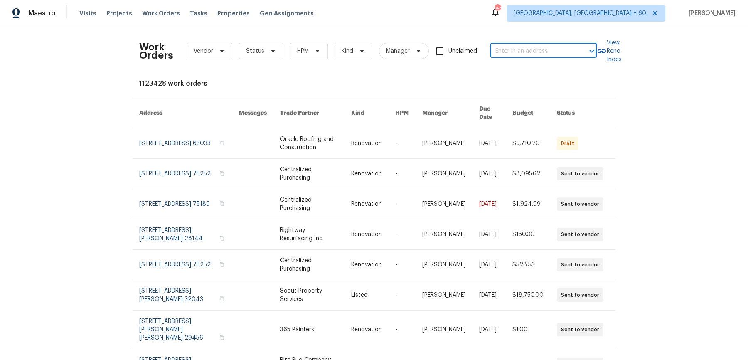
click at [518, 51] on input "text" at bounding box center [531, 51] width 83 height 13
paste input "[STREET_ADDRESS]"
drag, startPoint x: 514, startPoint y: 50, endPoint x: 637, endPoint y: 50, distance: 122.5
click at [640, 50] on div "Work Orders Vendor Status HPM Kind Manager Unclaimed 212 Riverstone Commons Cir…" at bounding box center [374, 192] width 748 height 333
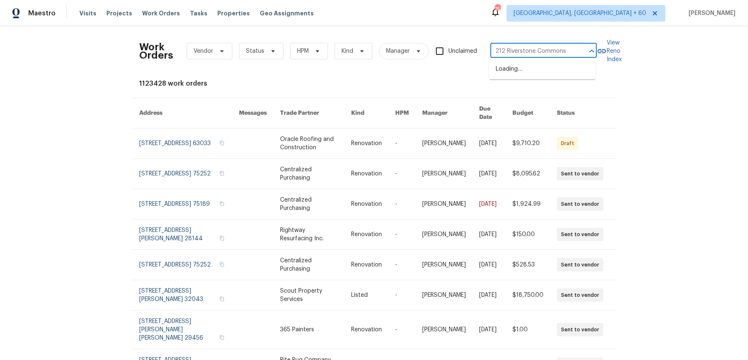
scroll to position [0, 0]
type input "212 Riverstone"
click at [529, 71] on li "[STREET_ADDRESS]" at bounding box center [542, 69] width 106 height 14
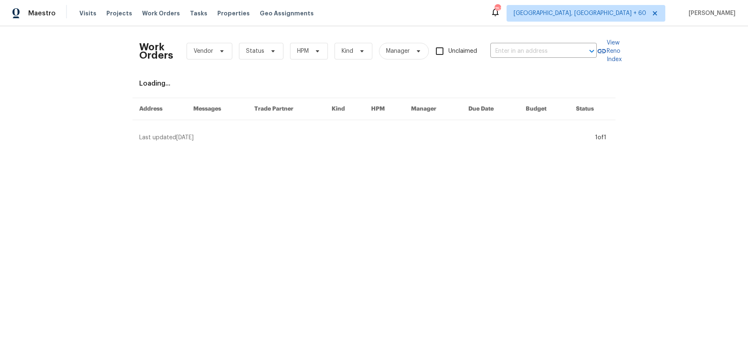
type input "[STREET_ADDRESS]"
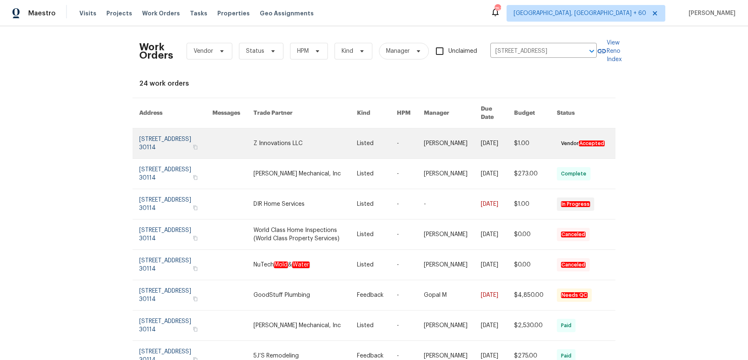
click at [474, 140] on td "[DATE]" at bounding box center [490, 143] width 33 height 30
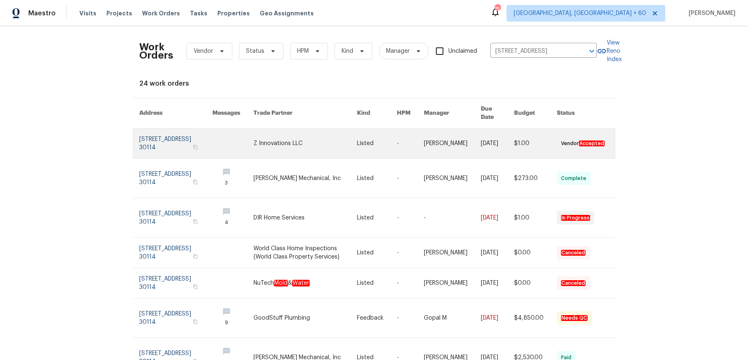
click at [474, 140] on td "[DATE]" at bounding box center [490, 143] width 33 height 30
click at [438, 149] on link at bounding box center [452, 143] width 57 height 30
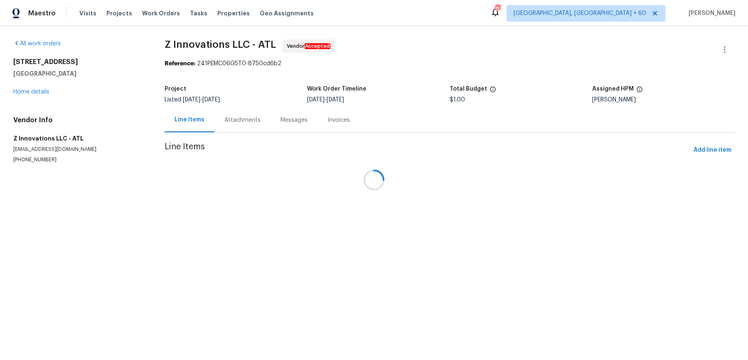
click at [22, 89] on div at bounding box center [374, 180] width 748 height 360
click at [22, 94] on div at bounding box center [374, 180] width 748 height 360
click at [31, 94] on div at bounding box center [374, 180] width 748 height 360
click at [34, 90] on div at bounding box center [374, 180] width 748 height 360
click at [39, 93] on div at bounding box center [374, 180] width 748 height 360
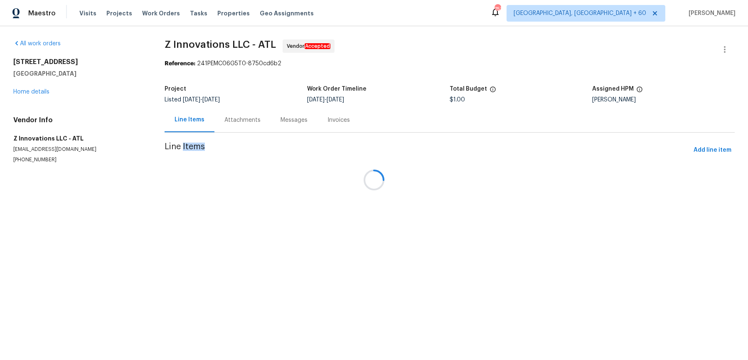
click at [39, 93] on div at bounding box center [374, 180] width 748 height 360
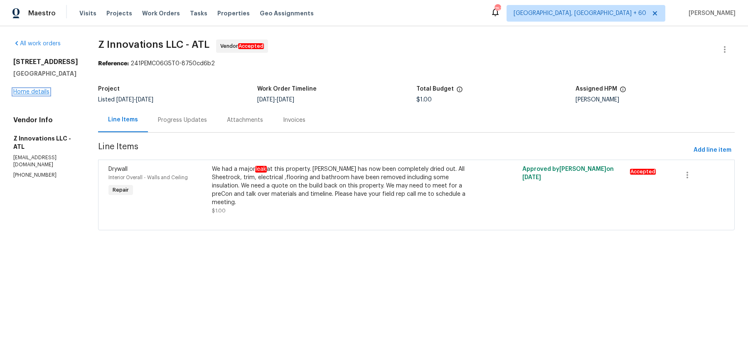
click at [19, 95] on link "Home details" at bounding box center [31, 92] width 36 height 6
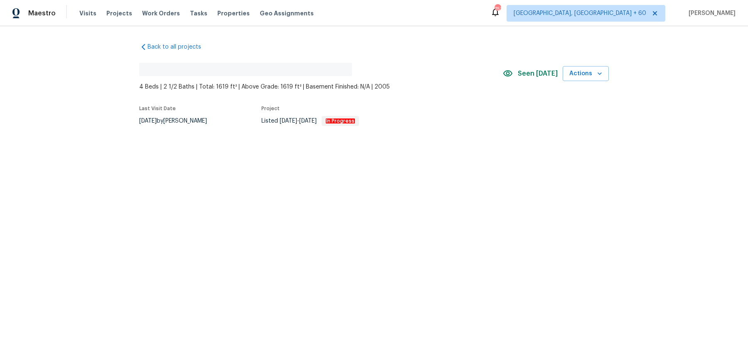
click at [159, 8] on div "Visits Projects Work Orders Tasks Properties Geo Assignments" at bounding box center [201, 13] width 244 height 17
click at [157, 12] on span "Work Orders" at bounding box center [161, 13] width 38 height 8
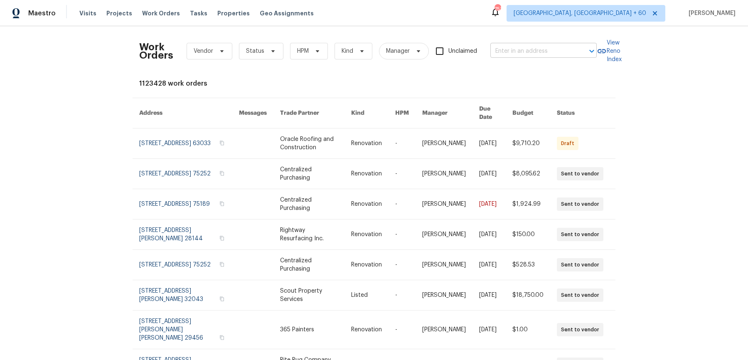
click at [542, 46] on input "text" at bounding box center [531, 51] width 83 height 13
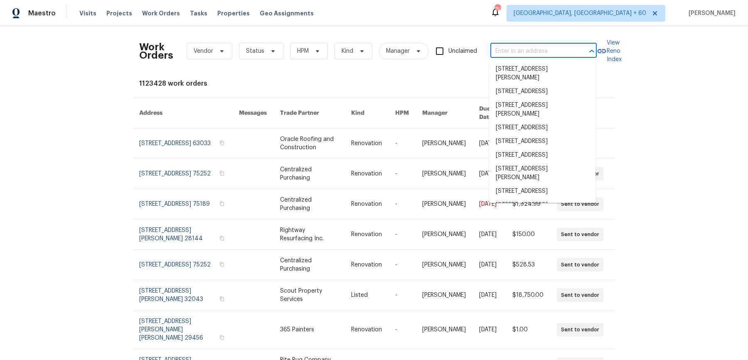
paste input "[STREET_ADDRESS]"
type input "[STREET_ADDRESS]"
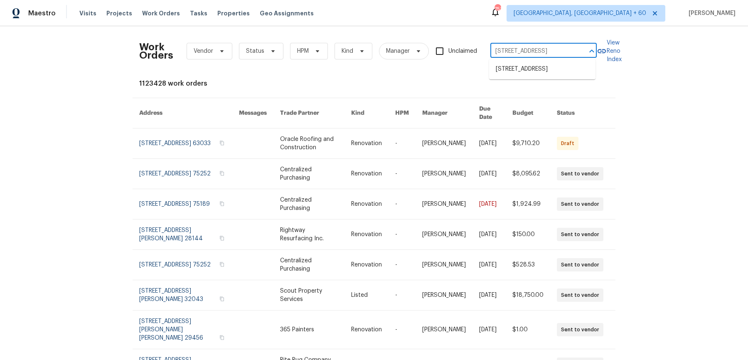
scroll to position [0, 50]
click at [526, 68] on li "[STREET_ADDRESS]" at bounding box center [542, 69] width 106 height 14
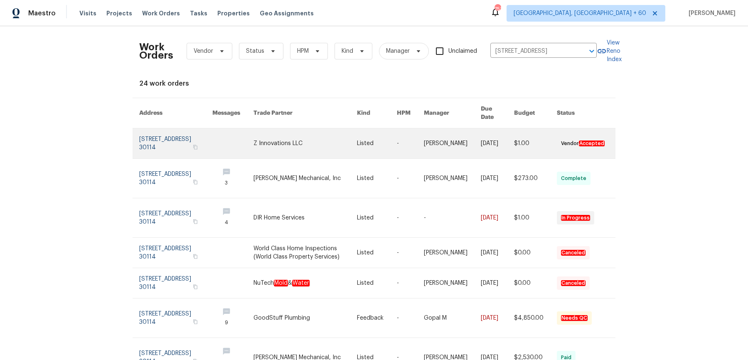
click at [481, 136] on link at bounding box center [497, 143] width 33 height 30
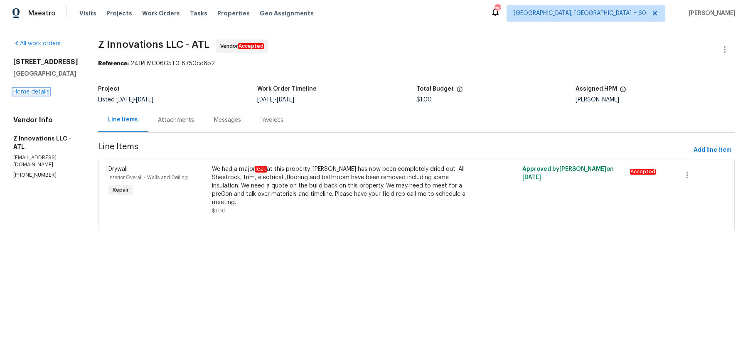
click at [33, 95] on link "Home details" at bounding box center [31, 92] width 36 height 6
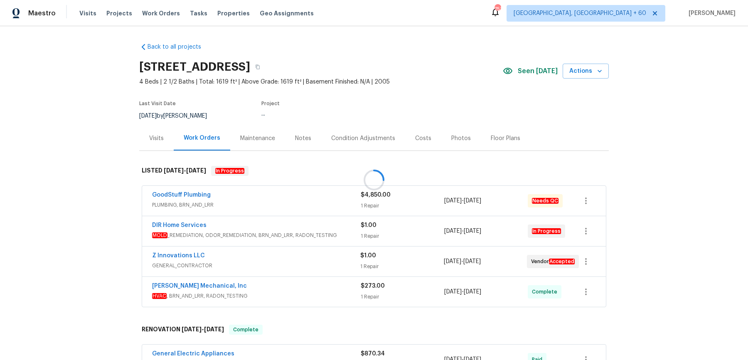
click at [284, 200] on div at bounding box center [374, 180] width 748 height 360
click at [296, 201] on div at bounding box center [374, 180] width 748 height 360
click at [296, 201] on span "PLUMBING, BRN_AND_LRR" at bounding box center [256, 205] width 208 height 8
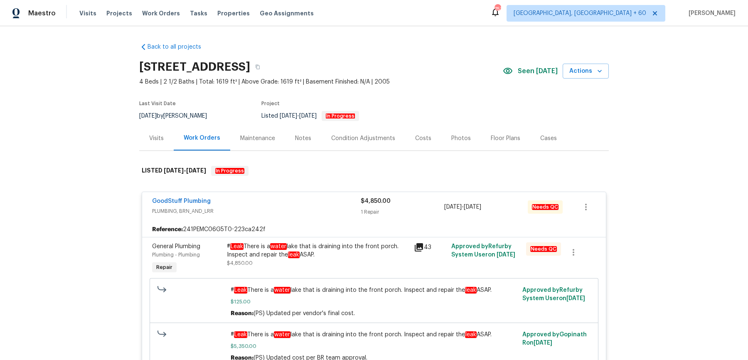
click at [366, 254] on div "# Leak There is a water lake that is draining into the front porch. Inspect and…" at bounding box center [318, 250] width 182 height 17
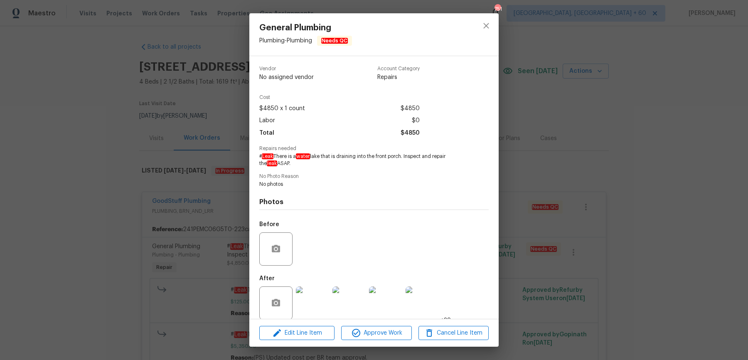
click at [197, 149] on div "General Plumbing Plumbing - Plumbing Needs QC Vendor No assigned vendor Account…" at bounding box center [374, 180] width 748 height 360
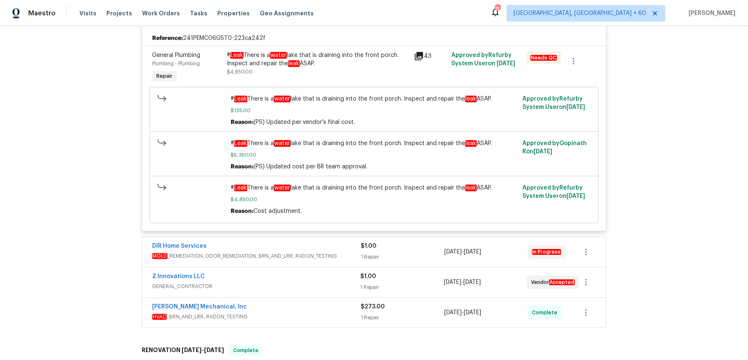
scroll to position [201, 0]
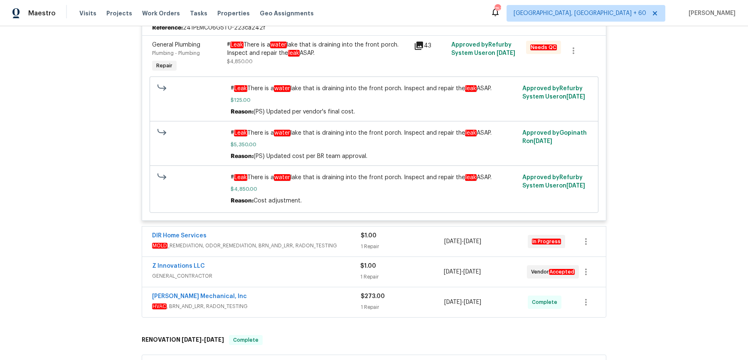
click at [314, 242] on span "MOLD _REMEDIATION, ODOR_REMEDIATION, BRN_AND_LRR, RADON_TESTING" at bounding box center [256, 245] width 208 height 8
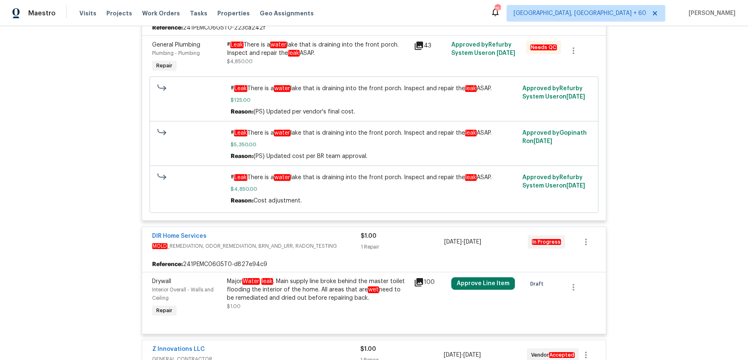
scroll to position [360, 0]
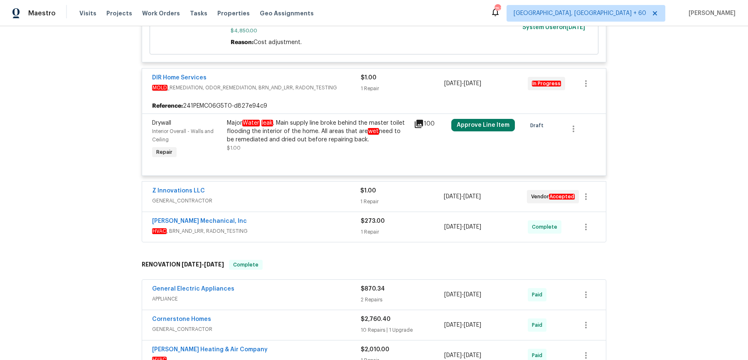
click at [326, 205] on div "Z Innovations LLC GENERAL_CONTRACTOR" at bounding box center [256, 196] width 208 height 20
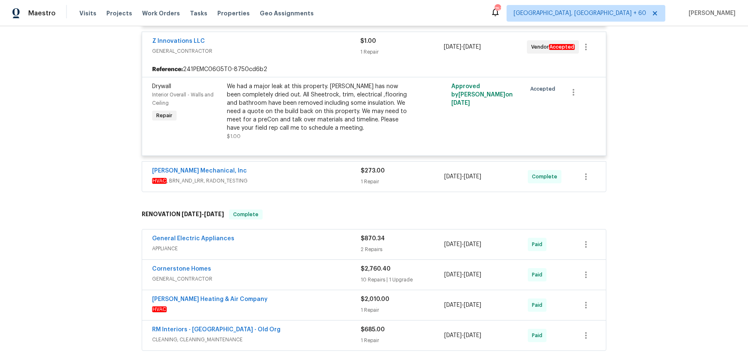
scroll to position [510, 0]
click at [324, 195] on div "Back to all projects 212 Riverstone Commons Cir, Canton, GA 30114 4 Beds | 2 1/…" at bounding box center [373, 67] width 469 height 1082
click at [324, 167] on div "[PERSON_NAME] Mechanical, Inc" at bounding box center [256, 171] width 208 height 10
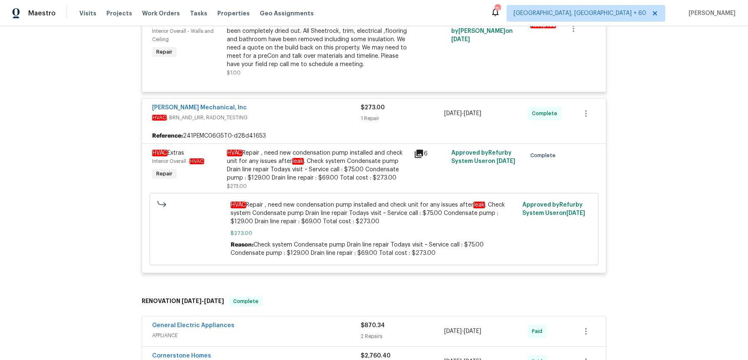
scroll to position [579, 0]
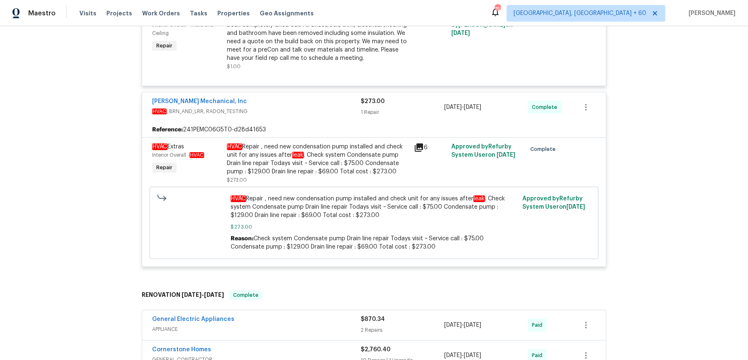
click at [308, 317] on div "General Electric Appliances" at bounding box center [256, 320] width 208 height 10
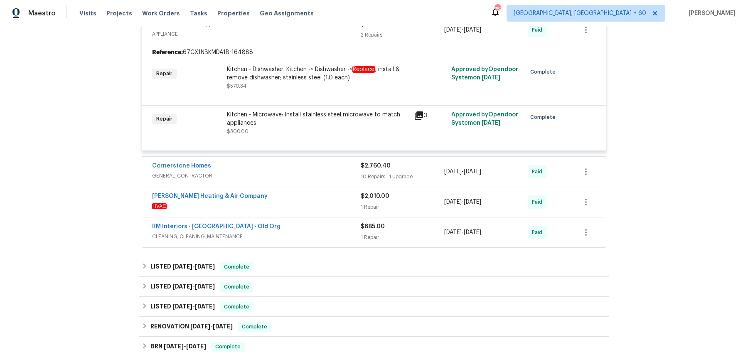
scroll to position [886, 0]
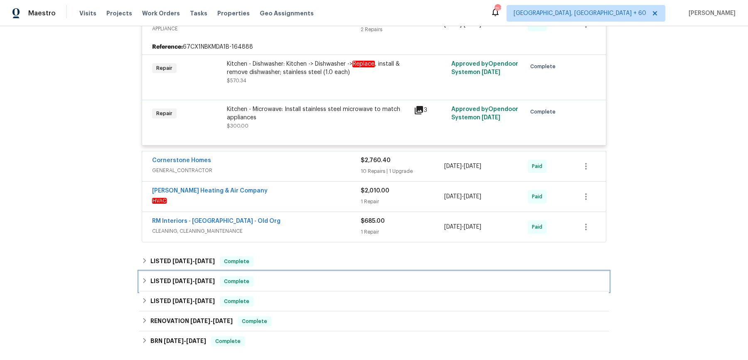
click at [459, 282] on div "LISTED 4/30/25 - 7/1/25 Complete" at bounding box center [374, 281] width 464 height 10
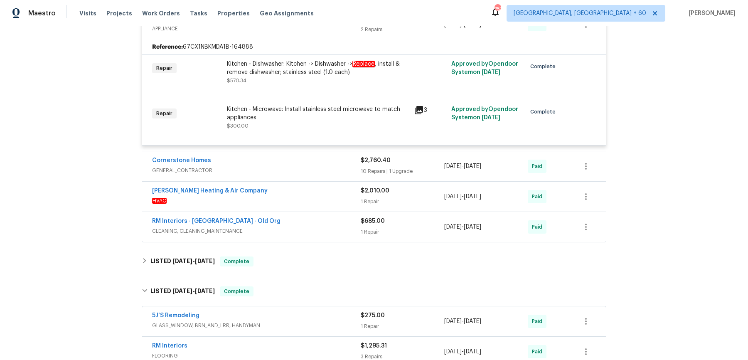
click at [353, 318] on div "5J’S Remodeling" at bounding box center [256, 316] width 208 height 10
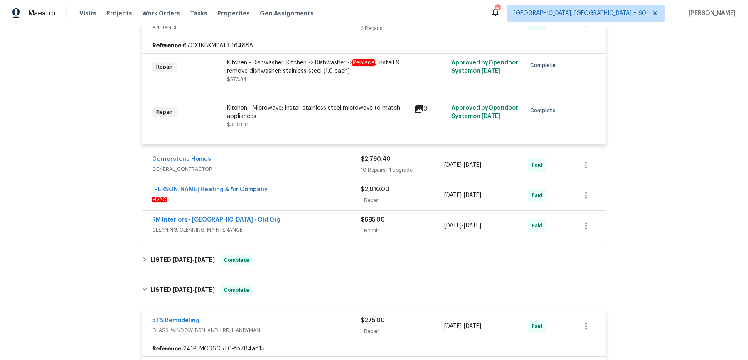
scroll to position [904, 0]
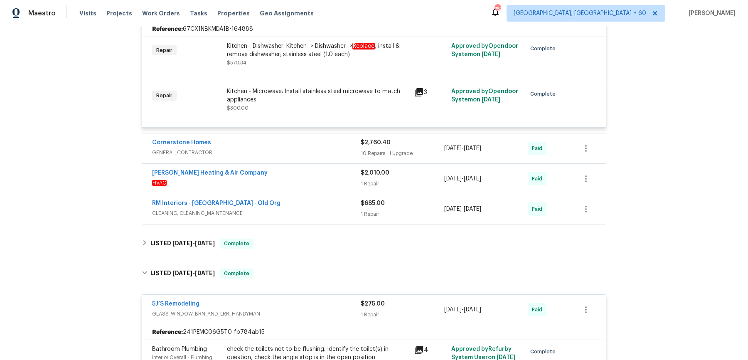
click at [365, 136] on div "Cornerstone Homes GENERAL_CONTRACTOR $2,760.40 10 Repairs | 1 Upgrade 4/20/2019…" at bounding box center [373, 148] width 463 height 30
click at [352, 145] on div "Cornerstone Homes" at bounding box center [256, 143] width 208 height 10
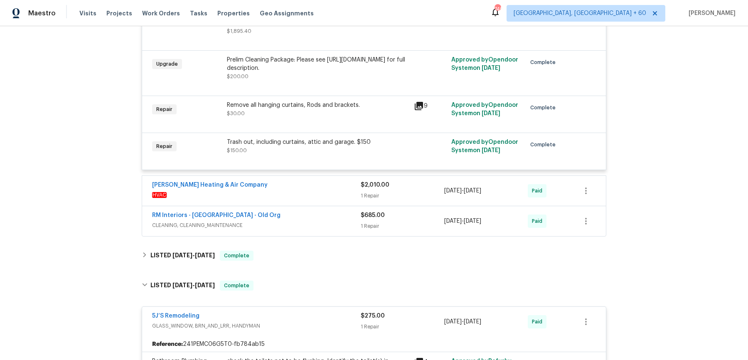
scroll to position [1589, 0]
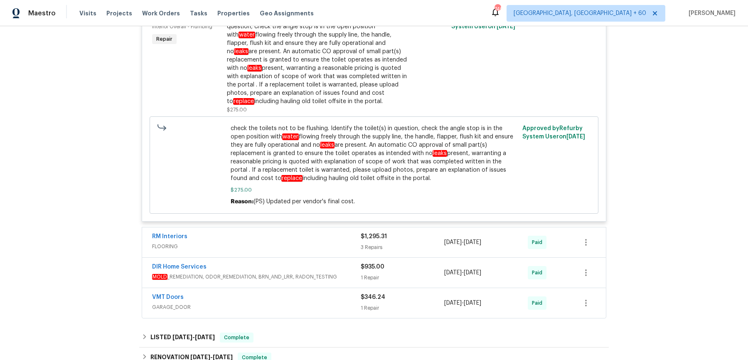
click at [336, 235] on div "RM Interiors" at bounding box center [256, 237] width 208 height 10
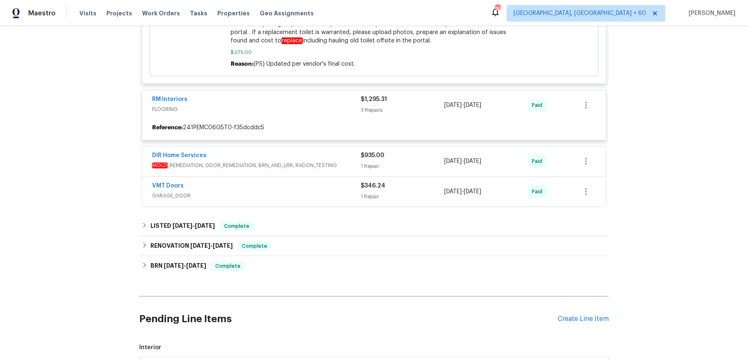
scroll to position [1946, 0]
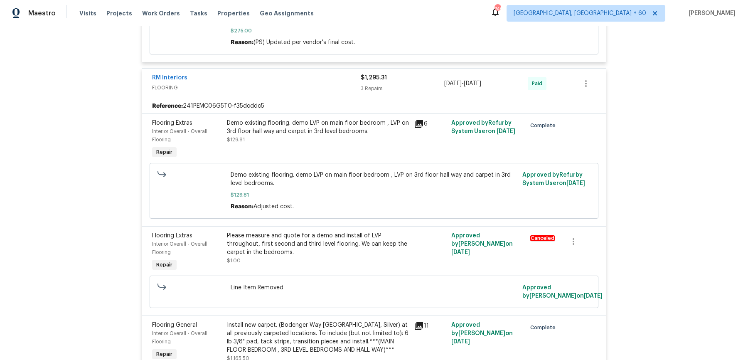
click at [331, 93] on div "RM Interiors FLOORING $1,295.31 3 Repairs 4/30/2025 - 5/5/2025 Paid" at bounding box center [373, 84] width 463 height 30
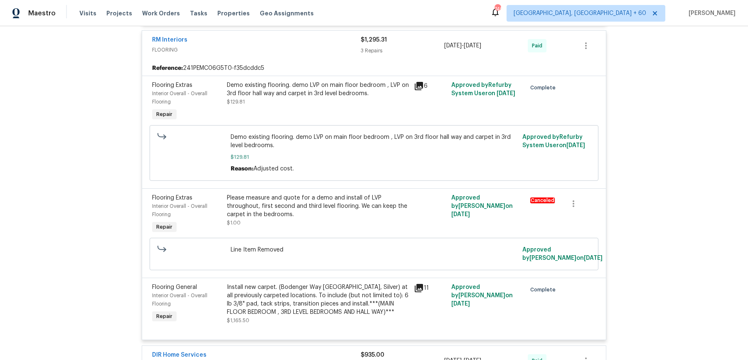
scroll to position [2296, 0]
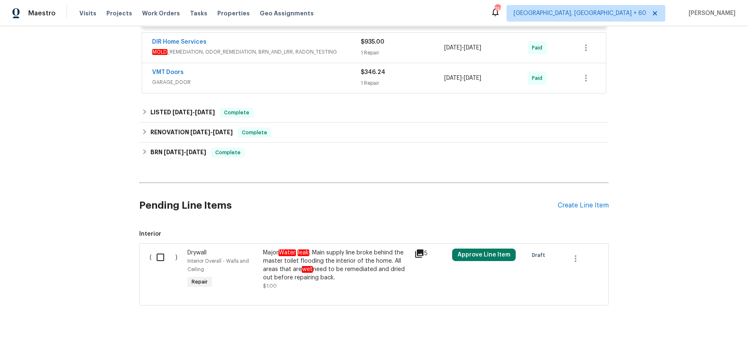
click at [339, 48] on span "MOLD _REMEDIATION, ODOR_REMEDIATION, BRN_AND_LRR, RADON_TESTING" at bounding box center [256, 52] width 208 height 8
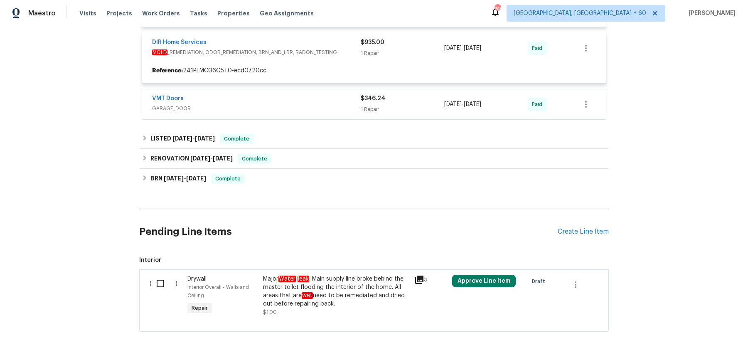
scroll to position [2322, 0]
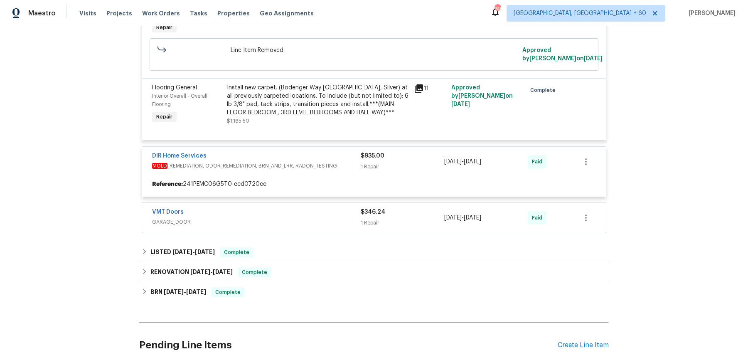
scroll to position [2180, 0]
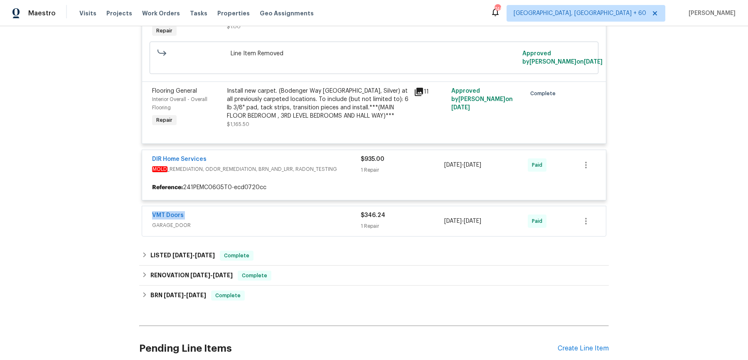
click at [297, 261] on div "LISTED 3/7/25 - 3/8/25 Complete" at bounding box center [373, 255] width 469 height 20
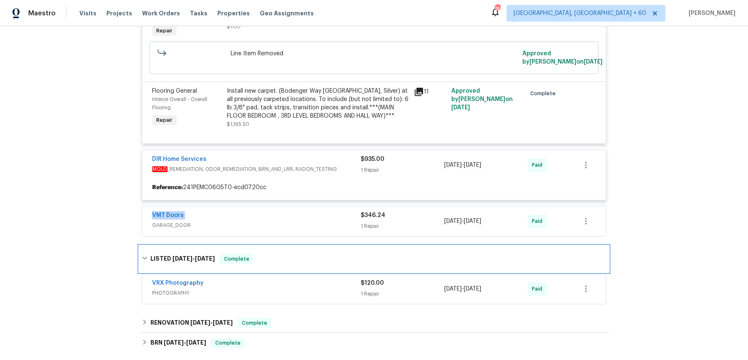
click at [297, 260] on div "LISTED 3/7/25 - 3/8/25 Complete" at bounding box center [374, 259] width 464 height 10
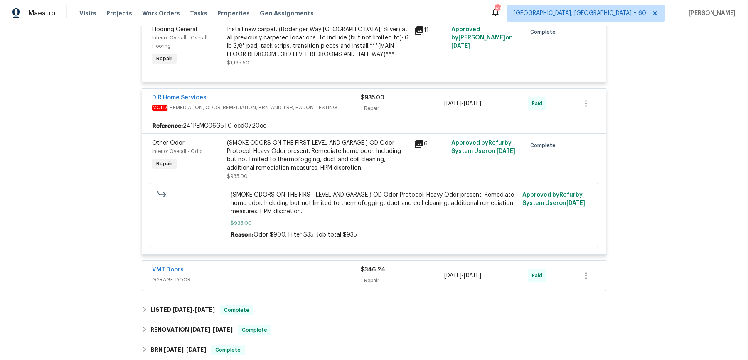
scroll to position [2244, 0]
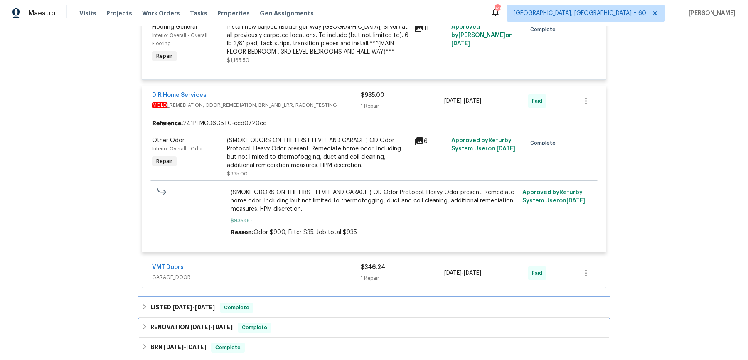
click at [284, 299] on div "LISTED 3/7/25 - 3/8/25 Complete" at bounding box center [373, 307] width 469 height 20
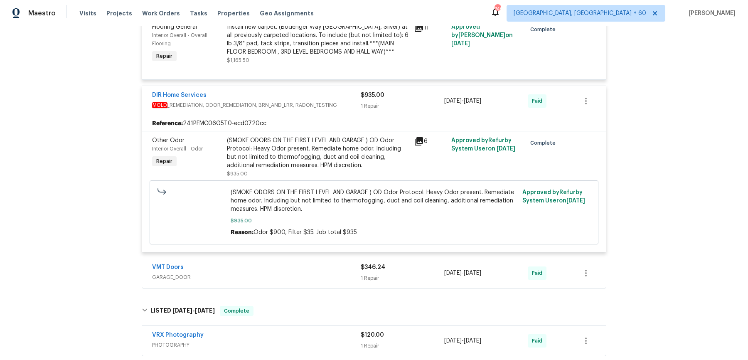
click at [292, 273] on span "GARAGE_DOOR" at bounding box center [256, 277] width 208 height 8
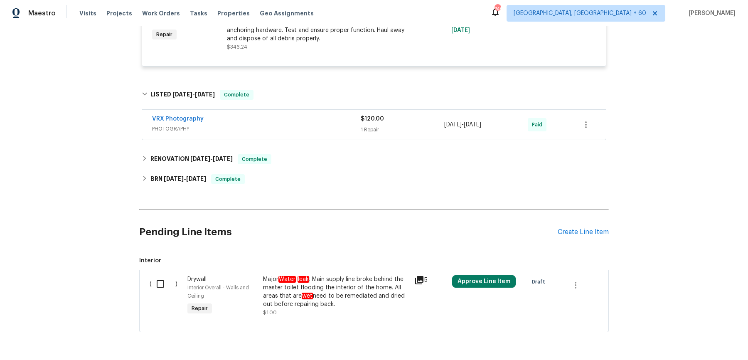
scroll to position [2545, 0]
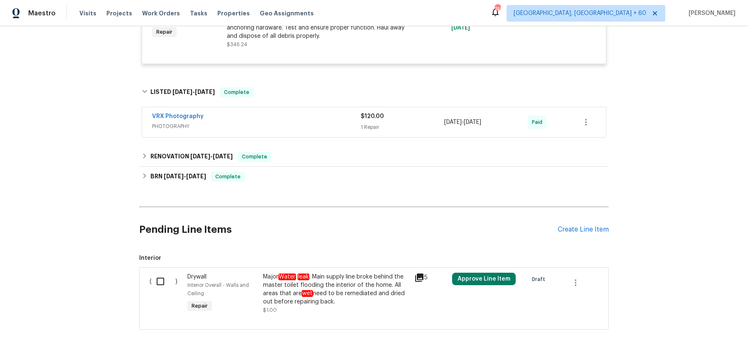
click at [294, 125] on span "PHOTOGRAPHY" at bounding box center [256, 126] width 208 height 8
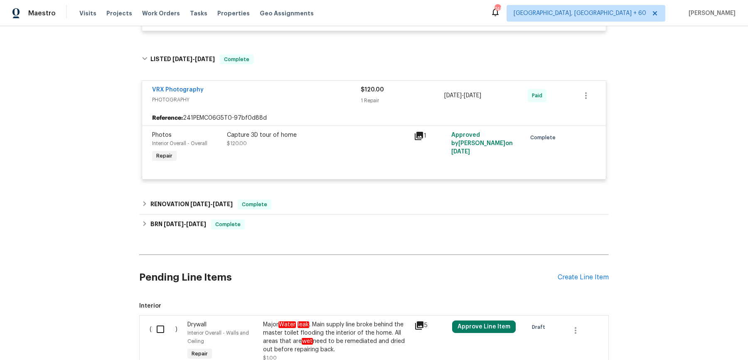
scroll to position [2650, 0]
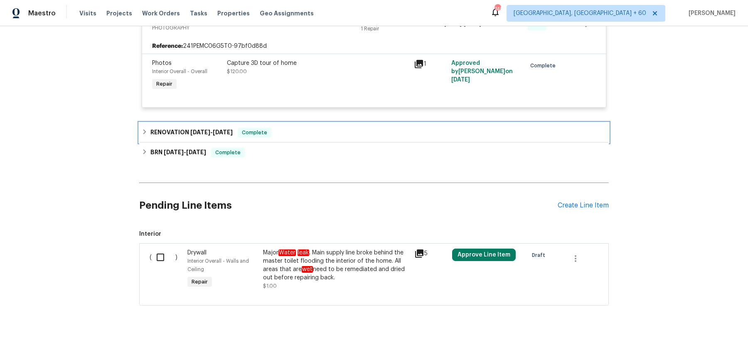
click at [292, 132] on div "RENOVATION 1/2/25 - 1/17/25 Complete" at bounding box center [374, 133] width 464 height 10
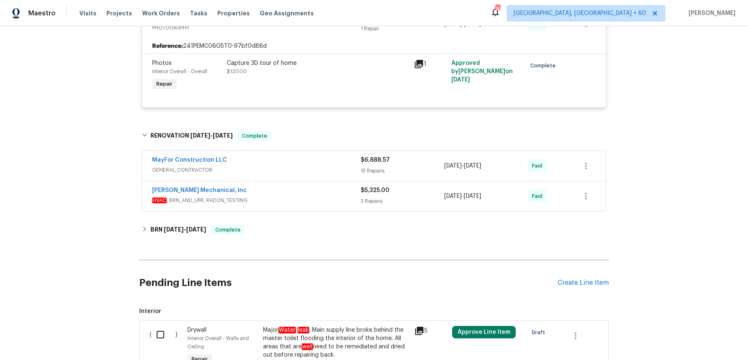
click at [286, 159] on div "MayFor Construction LLC" at bounding box center [256, 161] width 208 height 10
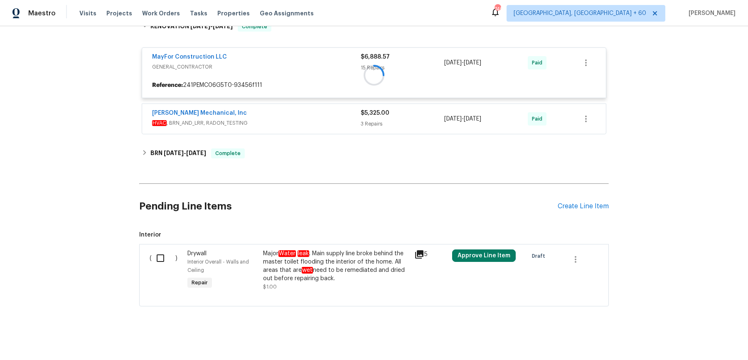
scroll to position [2758, 0]
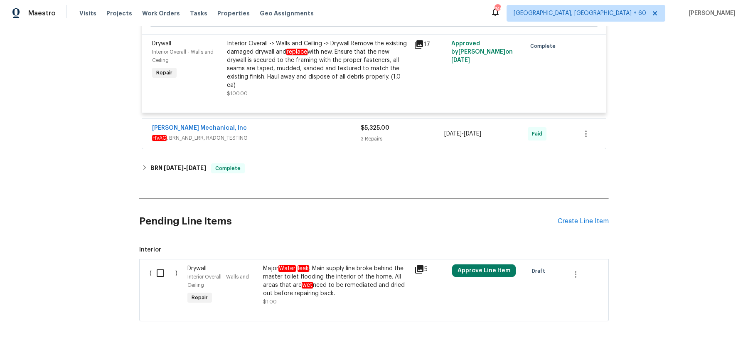
click at [309, 134] on span "HVAC , BRN_AND_LRR, RADON_TESTING" at bounding box center [256, 138] width 208 height 8
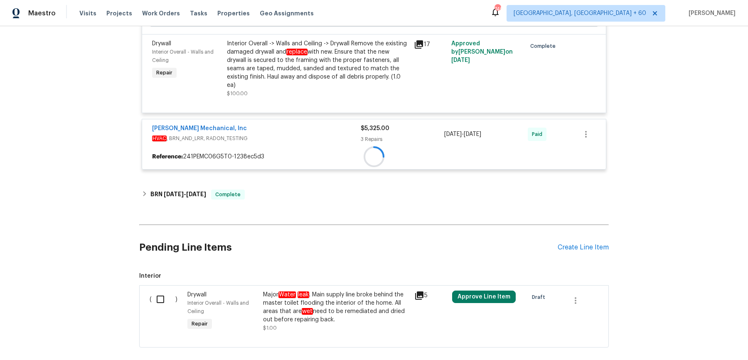
scroll to position [4253, 0]
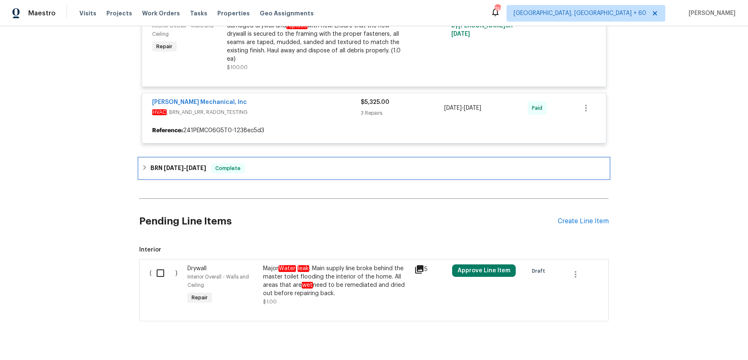
click at [290, 158] on div "BRN 6/28/19 - 7/23/19 Complete" at bounding box center [373, 168] width 469 height 20
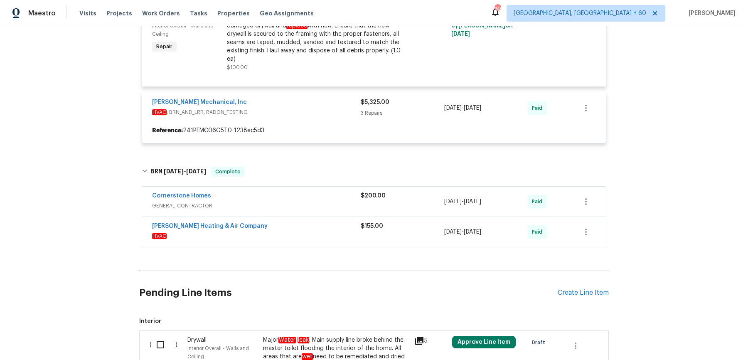
click at [291, 191] on div "Cornerstone Homes" at bounding box center [256, 196] width 208 height 10
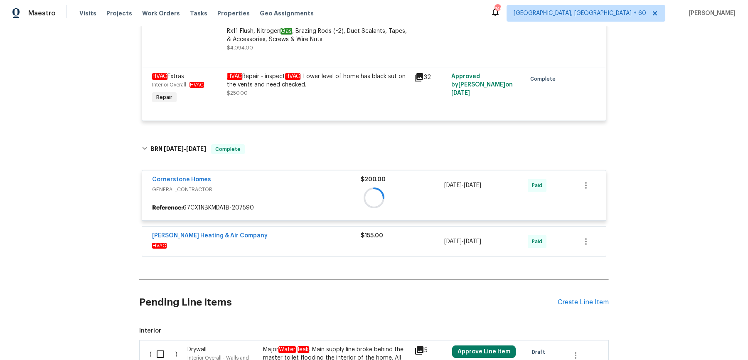
scroll to position [4578, 0]
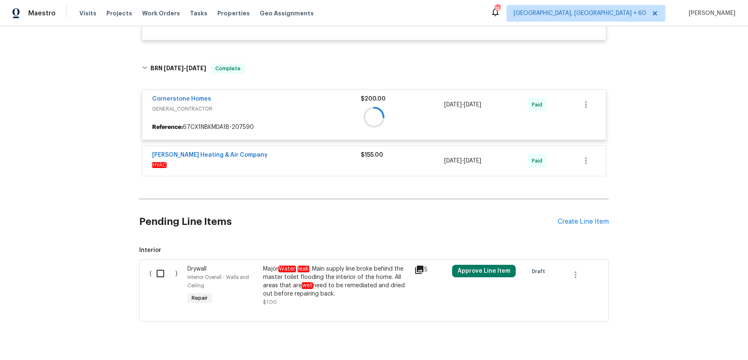
click at [328, 143] on div at bounding box center [373, 116] width 469 height 123
click at [326, 150] on div at bounding box center [373, 116] width 469 height 123
click at [317, 145] on div at bounding box center [373, 116] width 469 height 123
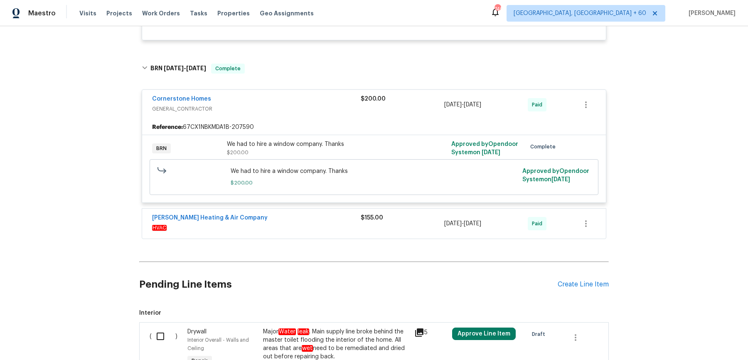
click at [310, 223] on span "HVAC" at bounding box center [256, 227] width 208 height 8
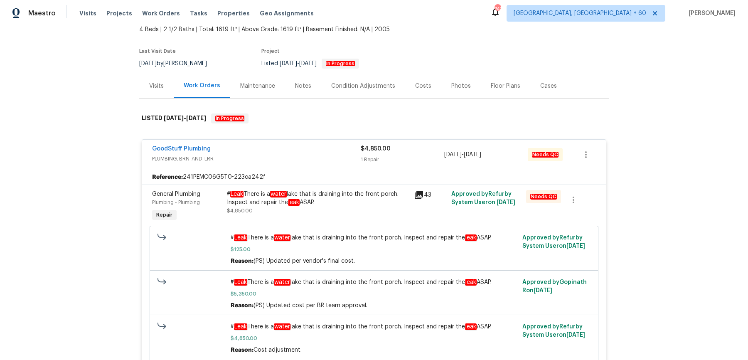
scroll to position [0, 0]
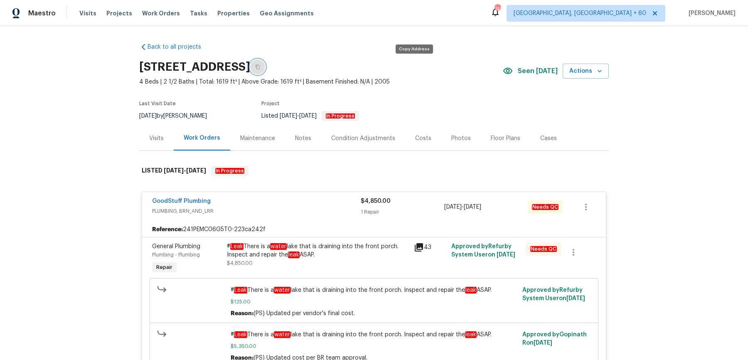
click at [265, 70] on button "button" at bounding box center [257, 66] width 15 height 15
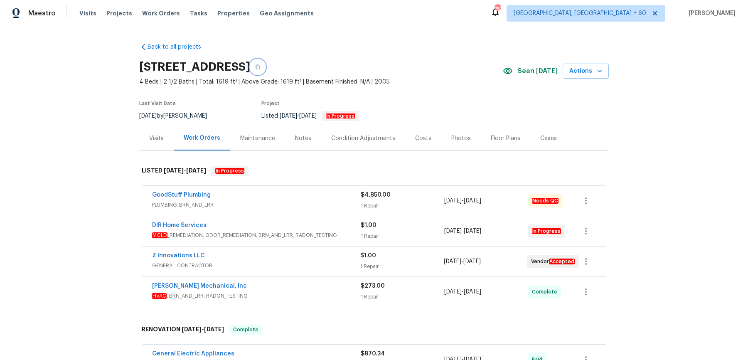
click at [265, 70] on button "button" at bounding box center [257, 66] width 15 height 15
click at [154, 11] on span "Work Orders" at bounding box center [161, 13] width 38 height 8
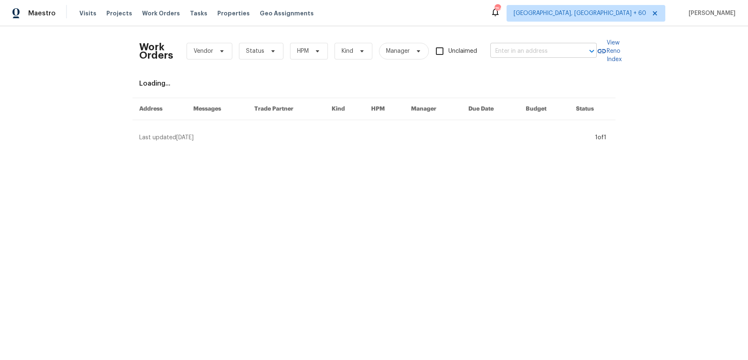
click at [498, 51] on input "text" at bounding box center [531, 51] width 83 height 13
paste input "[STREET_ADDRESS][PERSON_NAME]"
type input "[STREET_ADDRESS][PERSON_NAME]"
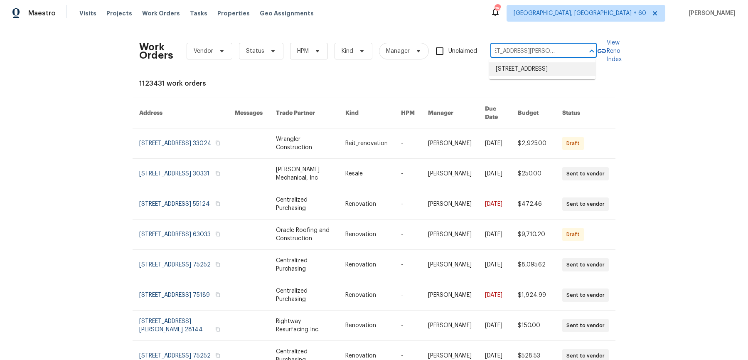
click at [511, 72] on li "[STREET_ADDRESS]" at bounding box center [542, 69] width 106 height 14
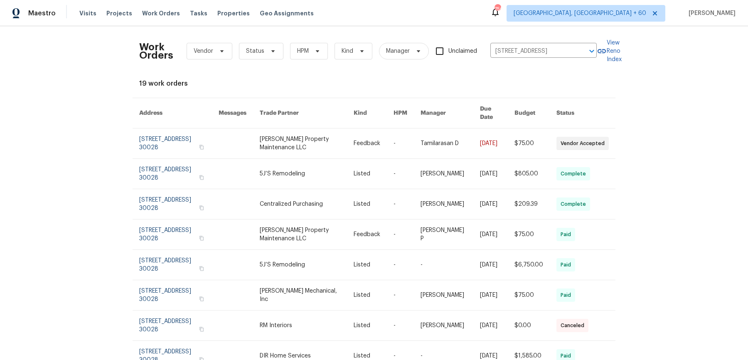
click at [435, 134] on link at bounding box center [449, 143] width 59 height 30
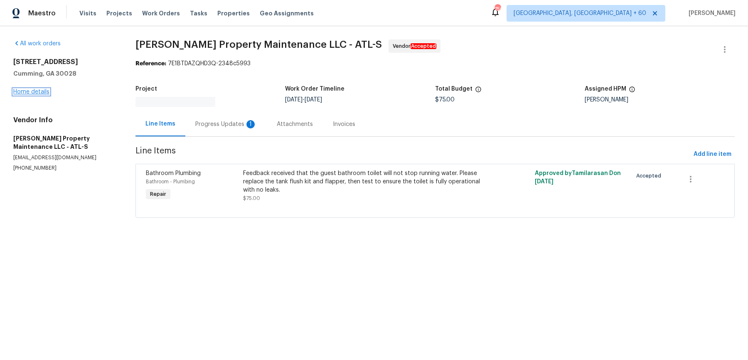
click at [41, 90] on link "Home details" at bounding box center [31, 92] width 36 height 6
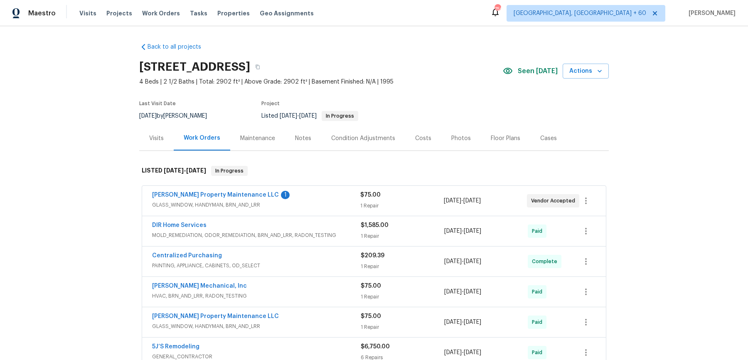
click at [284, 189] on div "Glen Property Maintenance LLC 1 GLASS_WINDOW, HANDYMAN, BRN_AND_LRR $75.00 1 Re…" at bounding box center [373, 201] width 463 height 30
click at [301, 194] on div "Glen Property Maintenance LLC 1" at bounding box center [256, 196] width 208 height 10
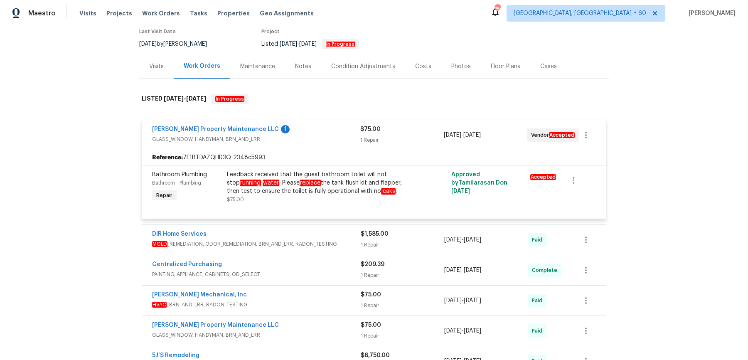
click at [322, 222] on div "Glen Property Maintenance LLC 1 GLASS_WINDOW, HANDYMAN, BRN_AND_LRR $75.00 1 Re…" at bounding box center [374, 260] width 464 height 293
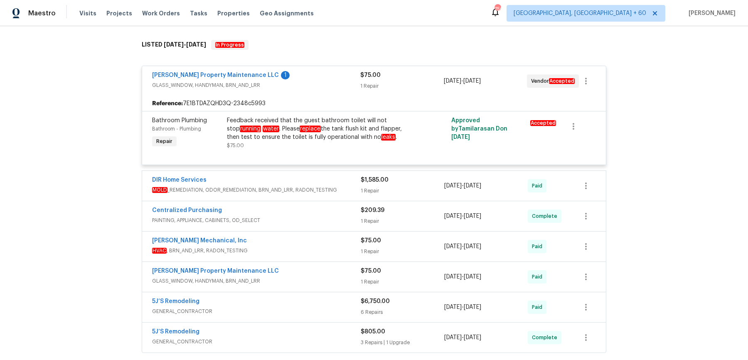
scroll to position [138, 0]
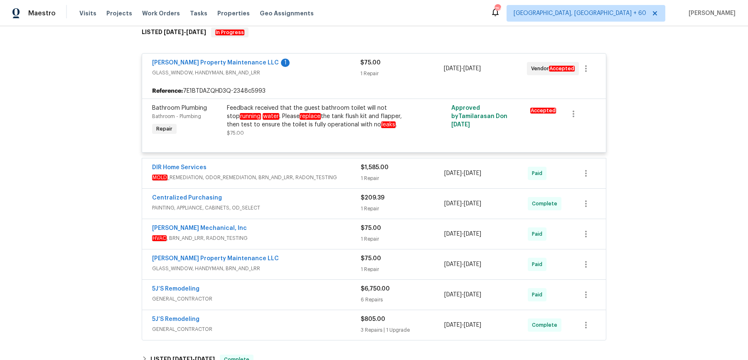
click at [336, 159] on div "DIR Home Services MOLD _REMEDIATION, ODOR_REMEDIATION, BRN_AND_LRR, RADON_TESTI…" at bounding box center [373, 173] width 463 height 30
click at [336, 174] on span "MOLD _REMEDIATION, ODOR_REMEDIATION, BRN_AND_LRR, RADON_TESTING" at bounding box center [256, 177] width 208 height 8
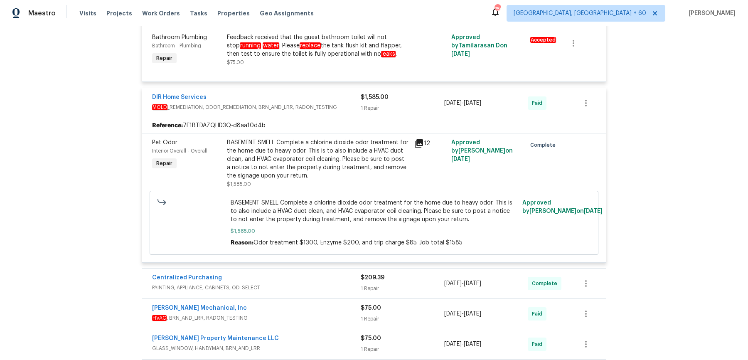
scroll to position [242, 0]
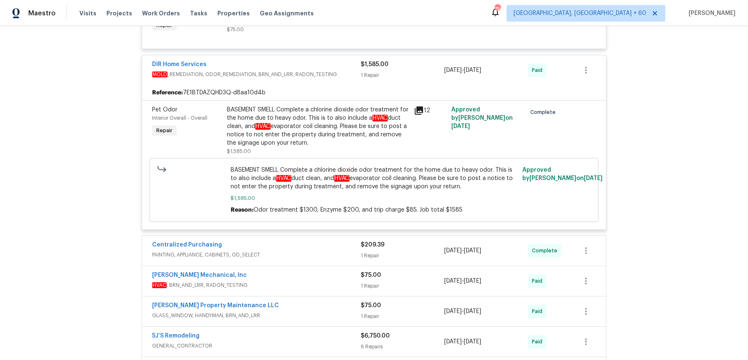
click at [317, 226] on div "Pet Odor Interior Overall - Overall Repair BASEMENT SMELL Complete a chlorine d…" at bounding box center [373, 164] width 463 height 129
click at [317, 235] on div "Centralized Purchasing PAINTING, APPLIANCE, CABINETS, OD_SELECT $209.39 1 Repai…" at bounding box center [373, 250] width 463 height 30
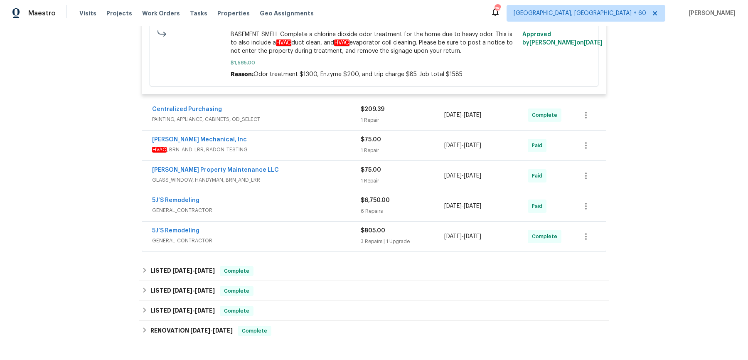
click at [337, 121] on span "PAINTING, APPLIANCE, CABINETS, OD_SELECT" at bounding box center [256, 119] width 208 height 8
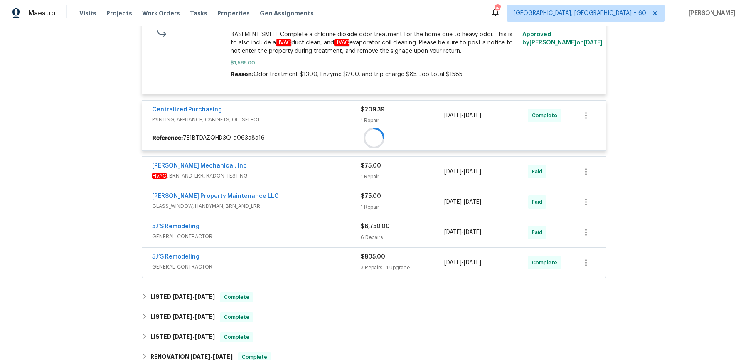
scroll to position [431, 0]
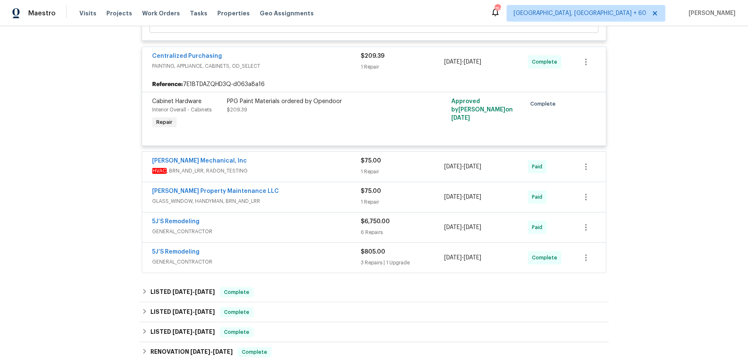
click at [341, 158] on div "[PERSON_NAME] Mechanical, Inc" at bounding box center [256, 162] width 208 height 10
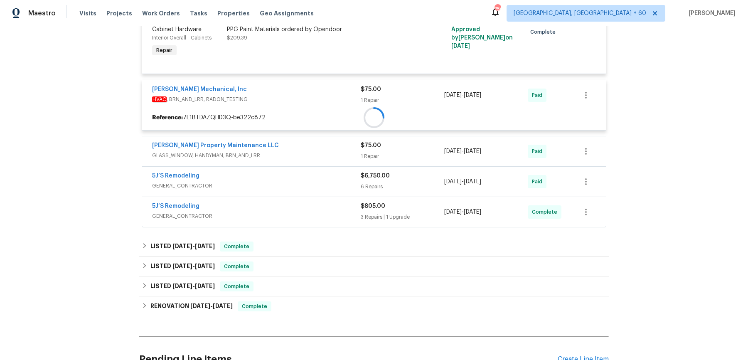
scroll to position [521, 0]
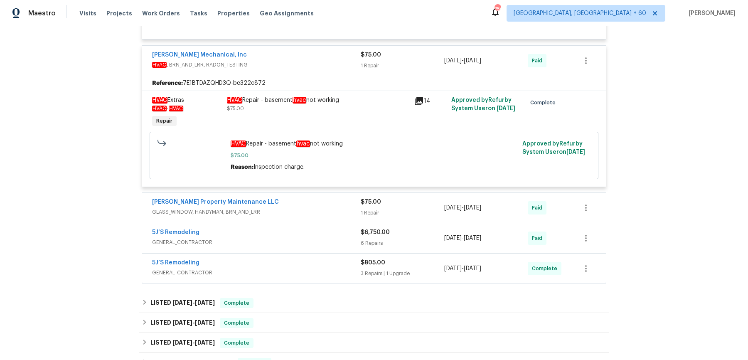
click at [329, 199] on div "[PERSON_NAME] Property Maintenance LLC" at bounding box center [256, 203] width 208 height 10
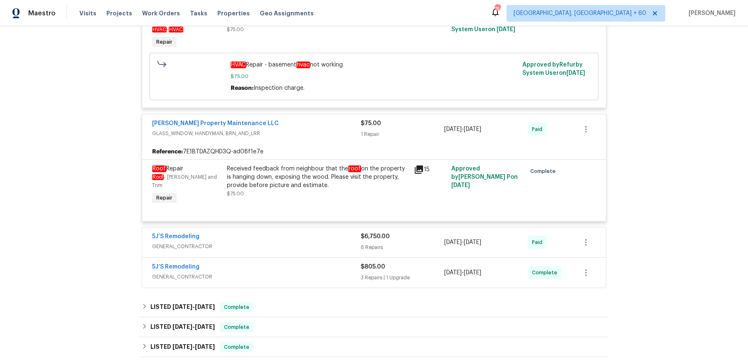
click at [313, 242] on span "GENERAL_CONTRACTOR" at bounding box center [256, 246] width 208 height 8
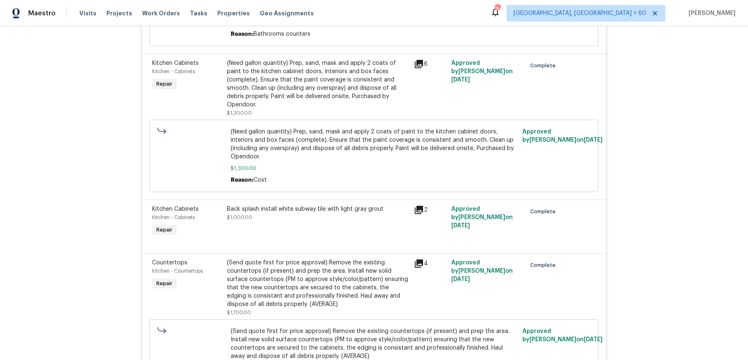
scroll to position [1444, 0]
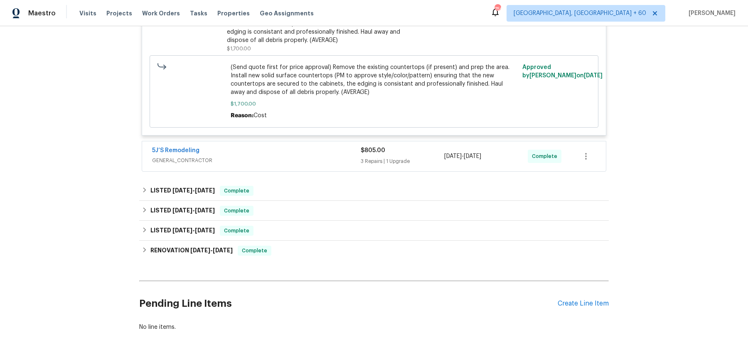
click at [327, 141] on div "5J’S Remodeling GENERAL_CONTRACTOR $805.00 3 Repairs | 1 Upgrade 9/10/2025 - 9/…" at bounding box center [373, 156] width 463 height 30
click at [327, 156] on span "GENERAL_CONTRACTOR" at bounding box center [256, 160] width 208 height 8
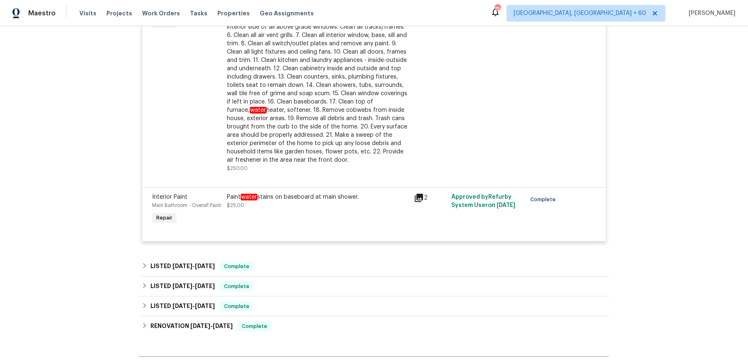
scroll to position [1847, 0]
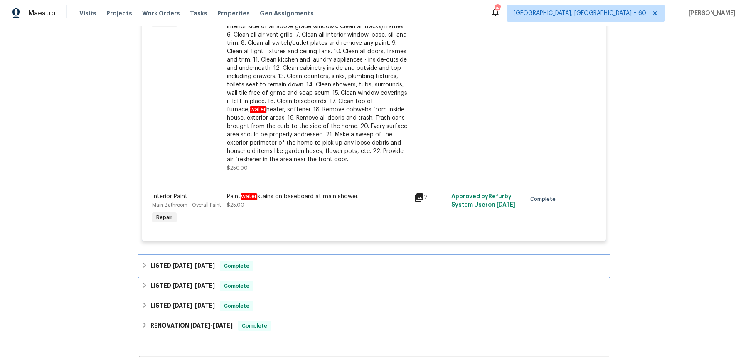
click at [316, 261] on div "LISTED 6/16/25 - 6/19/25 Complete" at bounding box center [374, 266] width 464 height 10
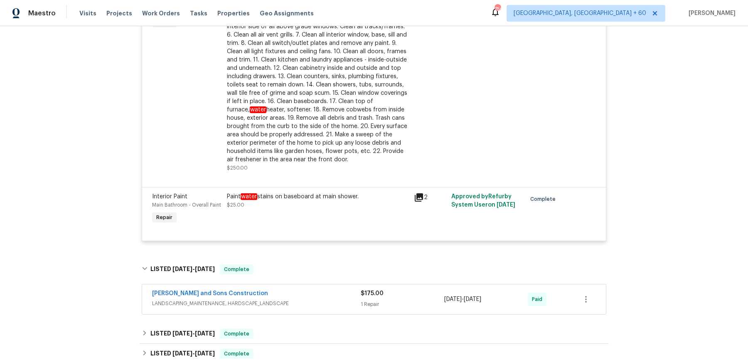
click at [302, 289] on div "Reyes and Sons Construction" at bounding box center [256, 294] width 208 height 10
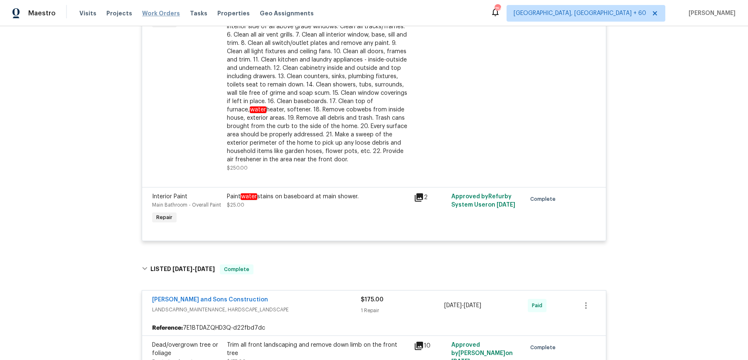
click at [151, 10] on span "Work Orders" at bounding box center [161, 13] width 38 height 8
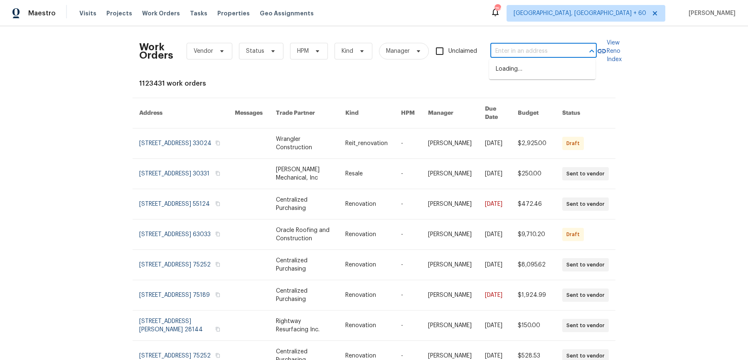
click at [517, 51] on input "text" at bounding box center [531, 51] width 83 height 13
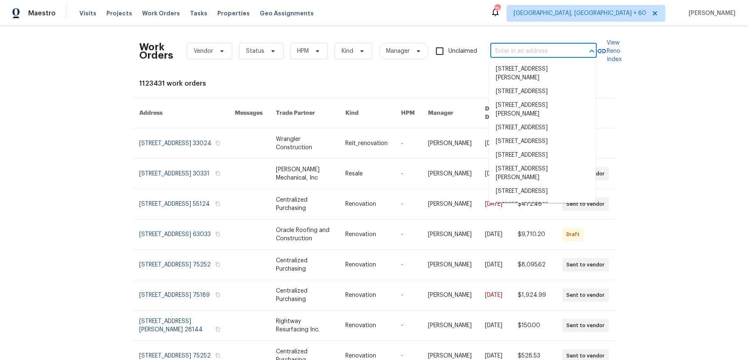
paste input "294 Farm Ridge Dr NE Woodstock, GA 30188"
type input "294 Farm Ridge Dr NE Woodstock, GA 30188"
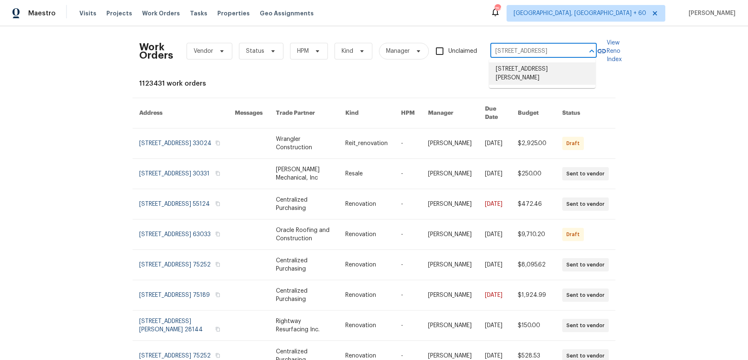
click at [526, 68] on li "294 Farm Ridge Dr NE, Woodstock, GA 30188" at bounding box center [542, 73] width 106 height 22
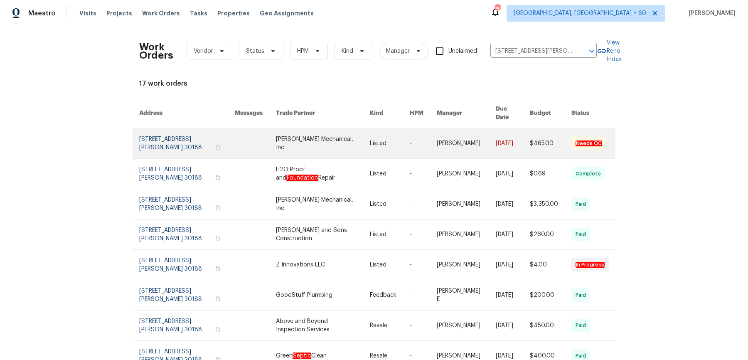
click at [411, 136] on td "-" at bounding box center [416, 143] width 27 height 30
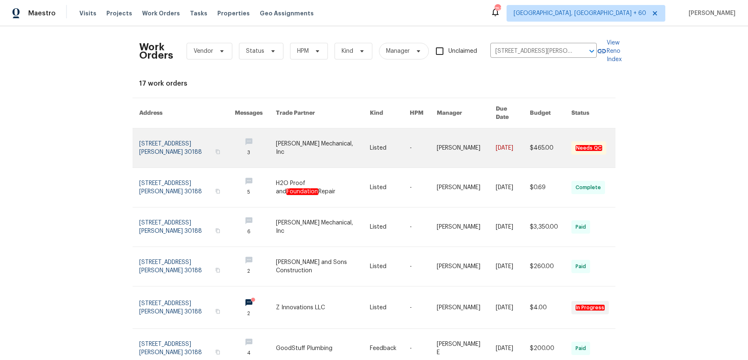
click at [315, 142] on link at bounding box center [323, 147] width 94 height 39
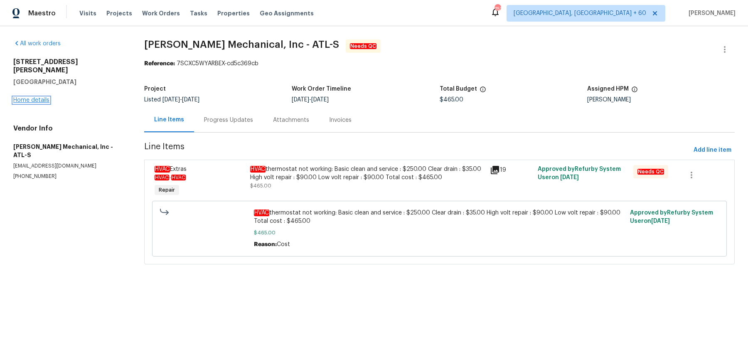
click at [37, 97] on link "Home details" at bounding box center [31, 100] width 36 height 6
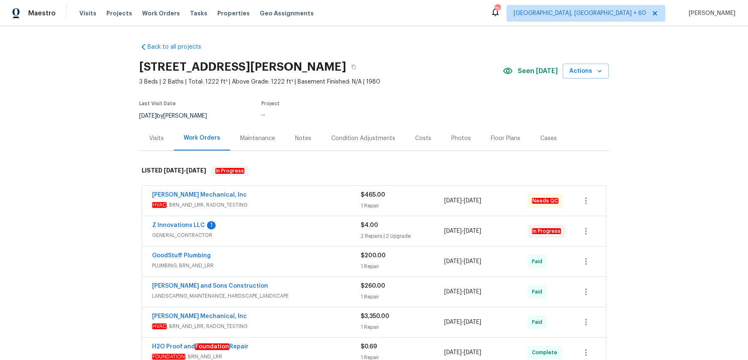
click at [345, 206] on span "HVAC , BRN_AND_LRR, RADON_TESTING" at bounding box center [256, 205] width 208 height 8
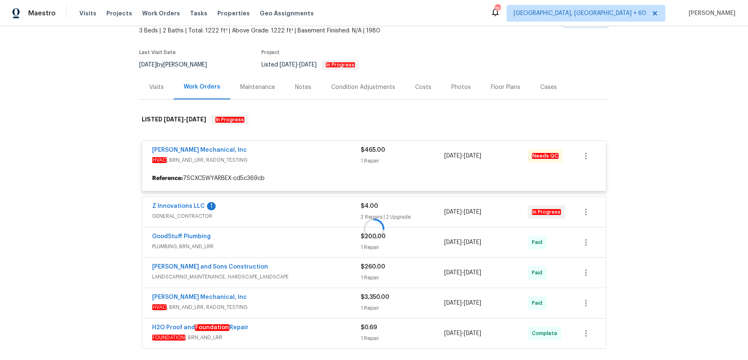
scroll to position [52, 0]
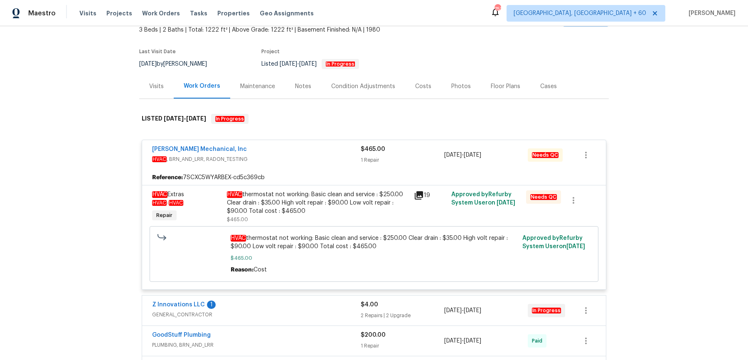
click at [327, 315] on span "GENERAL_CONTRACTOR" at bounding box center [256, 314] width 208 height 8
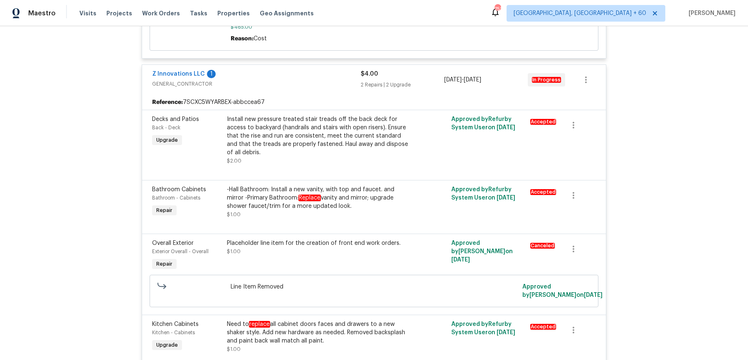
scroll to position [282, 0]
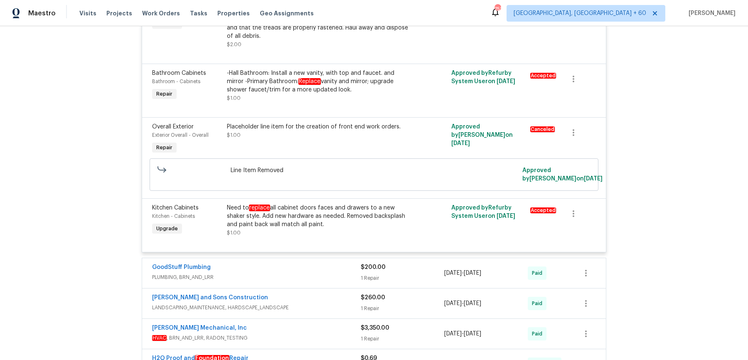
click at [331, 263] on div "GoodStuff Plumbing" at bounding box center [256, 268] width 208 height 10
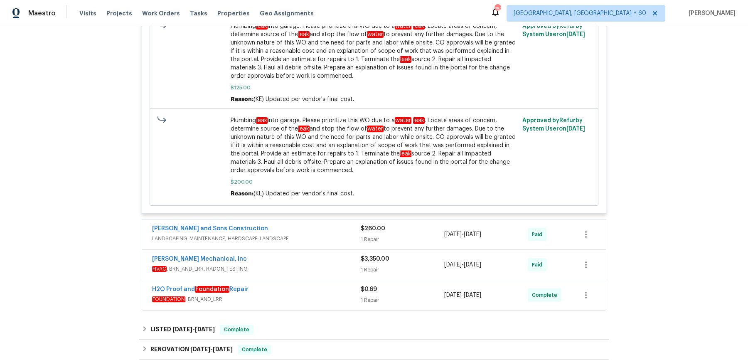
scroll to position [915, 0]
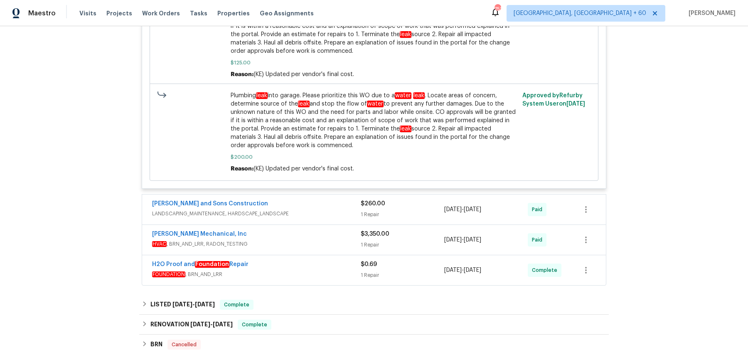
click at [333, 199] on div "Reyes and Sons Construction" at bounding box center [256, 204] width 208 height 10
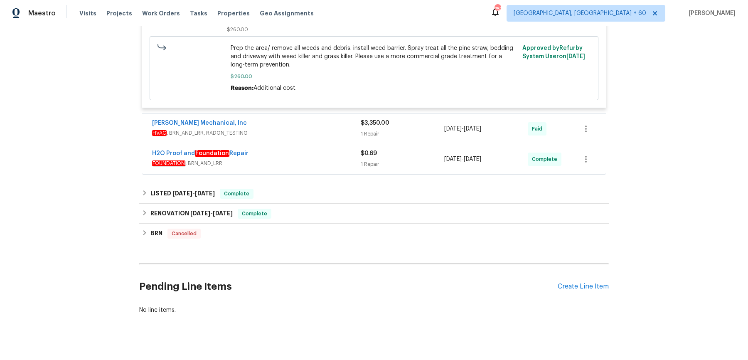
click at [296, 129] on span "HVAC , BRN_AND_LRR, RADON_TESTING" at bounding box center [256, 133] width 208 height 8
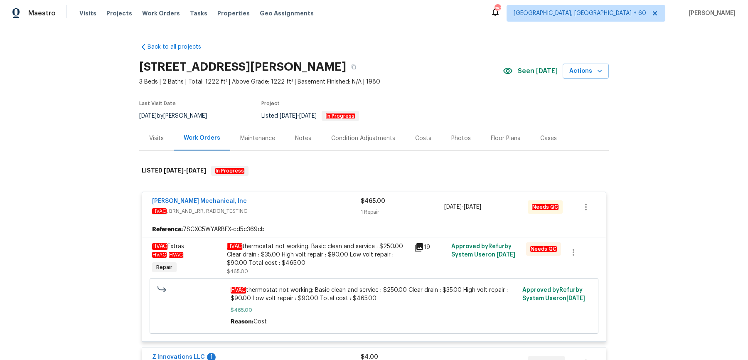
scroll to position [145, 0]
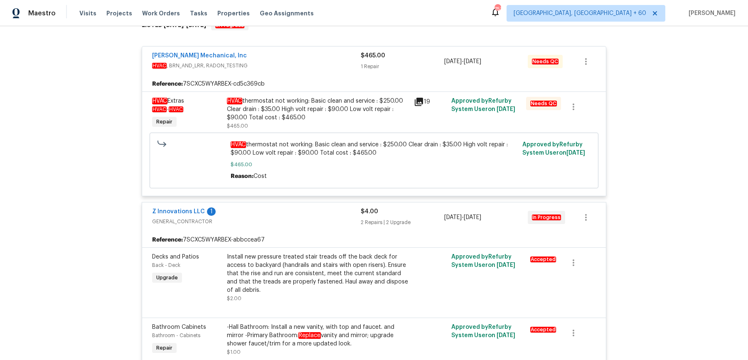
click at [300, 123] on div "HVAC thermostat not working: Basic clean and service : $250.00 Clear drain : $3…" at bounding box center [318, 113] width 182 height 33
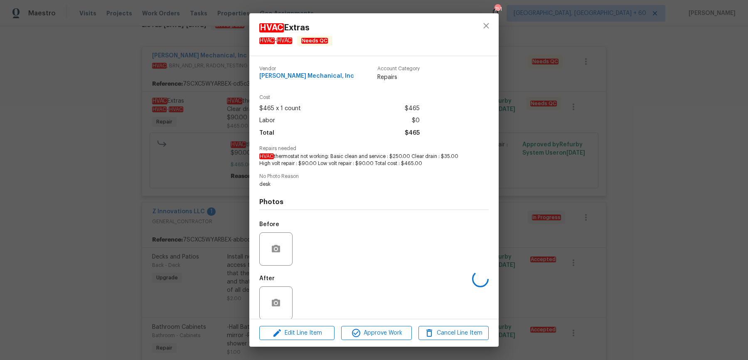
click at [588, 121] on div "HVAC Extras HVAC - HVAC Needs QC Vendor JH Martin Mechanical, Inc Account Categ…" at bounding box center [374, 180] width 748 height 360
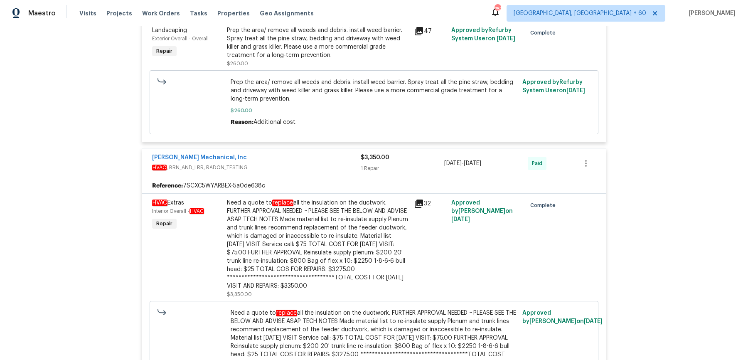
scroll to position [1443, 0]
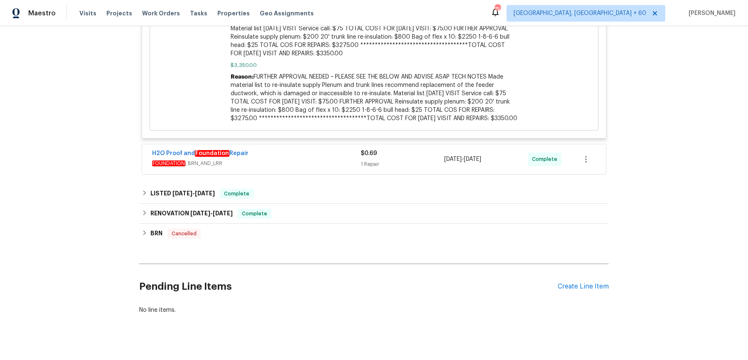
click at [295, 159] on span "FOUNDATION , BRN_AND_LRR" at bounding box center [256, 163] width 208 height 8
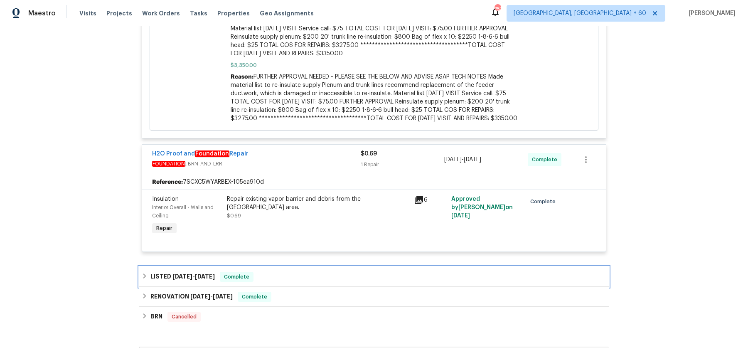
click at [280, 267] on div "LISTED 5/8/25 - 5/19/25 Complete" at bounding box center [373, 277] width 469 height 20
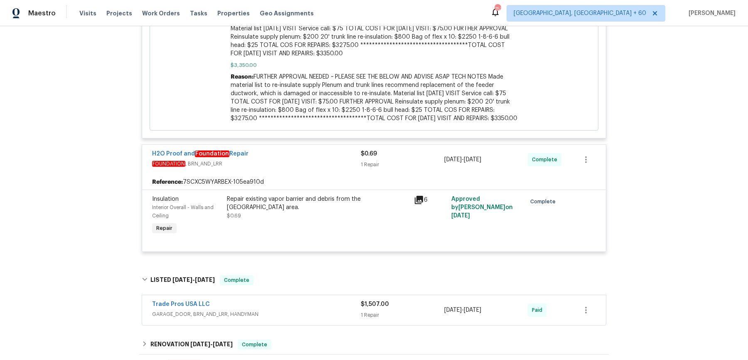
click at [275, 300] on div "Trade Pros USA LLC" at bounding box center [256, 305] width 208 height 10
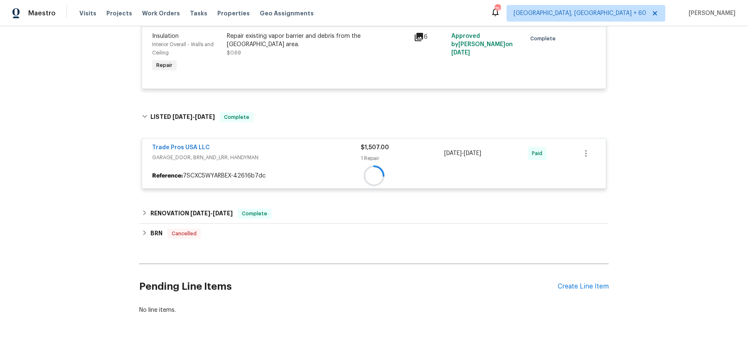
scroll to position [1604, 0]
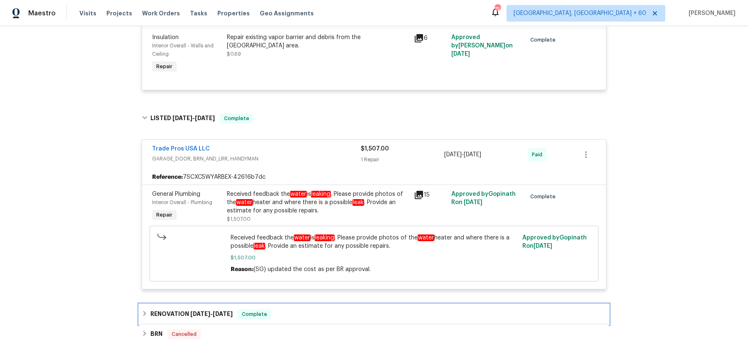
click at [275, 309] on div "RENOVATION 3/17/25 - 4/10/25 Complete" at bounding box center [374, 314] width 464 height 10
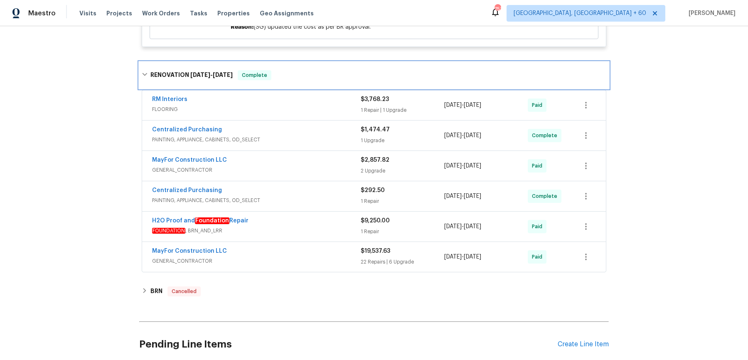
scroll to position [1853, 0]
